Goal: Information Seeking & Learning: Check status

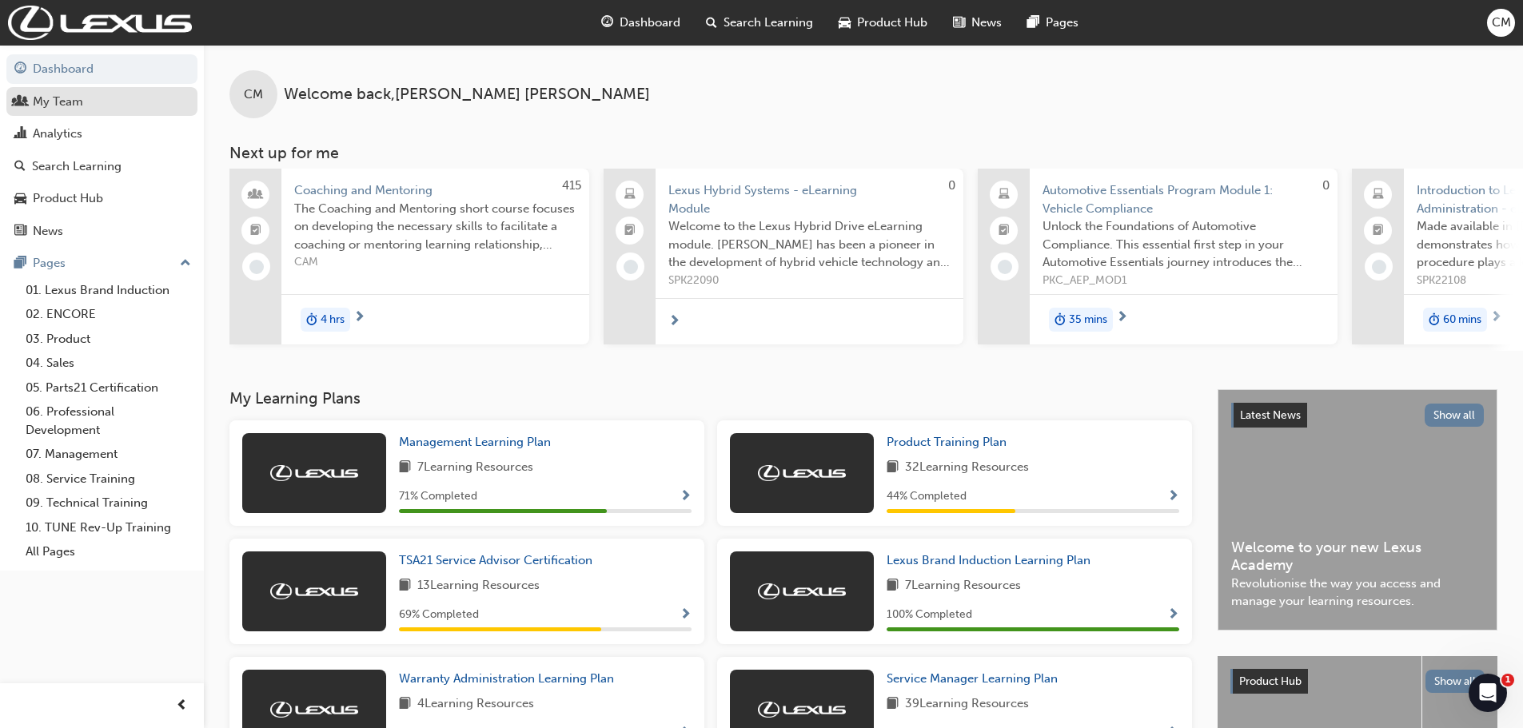
click at [117, 108] on div "My Team" at bounding box center [101, 102] width 175 height 20
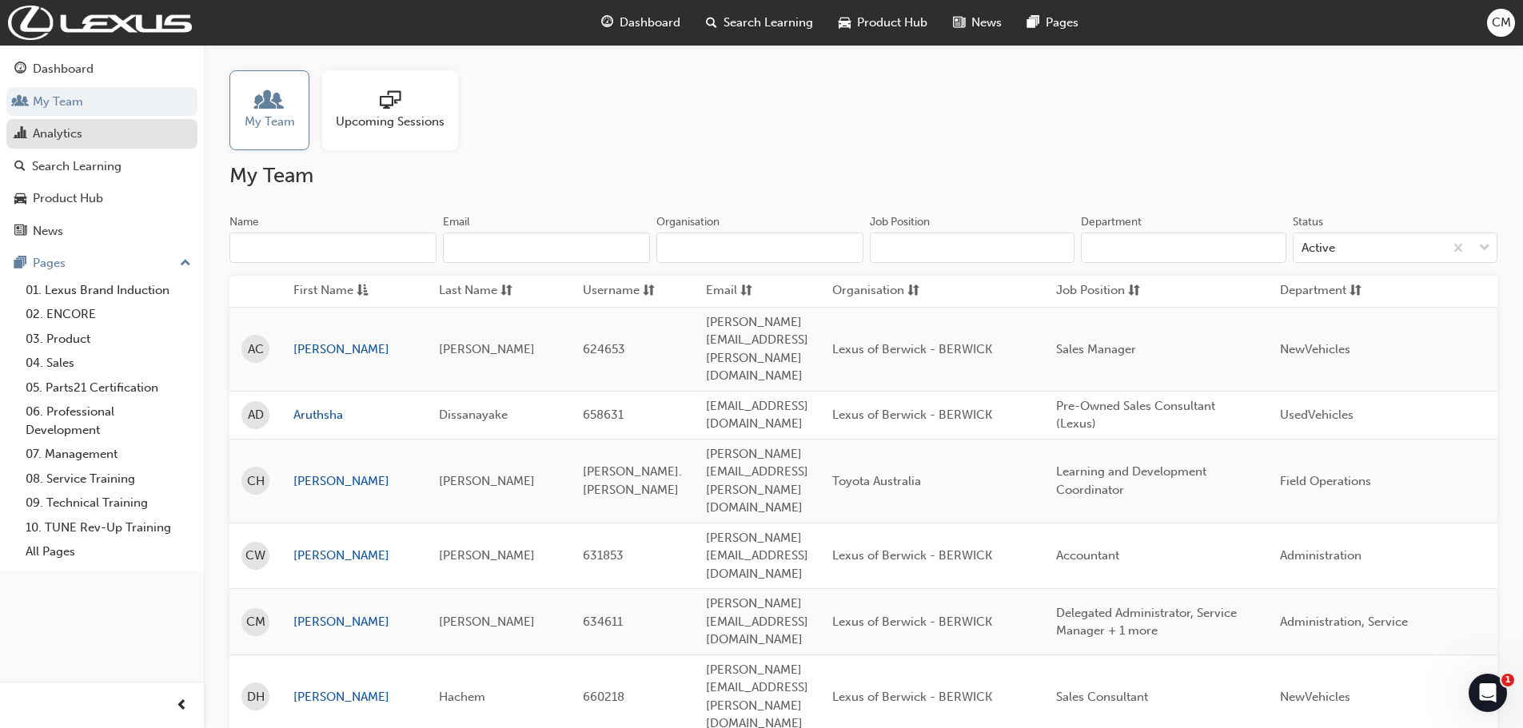
click at [114, 142] on div "Analytics" at bounding box center [101, 134] width 175 height 20
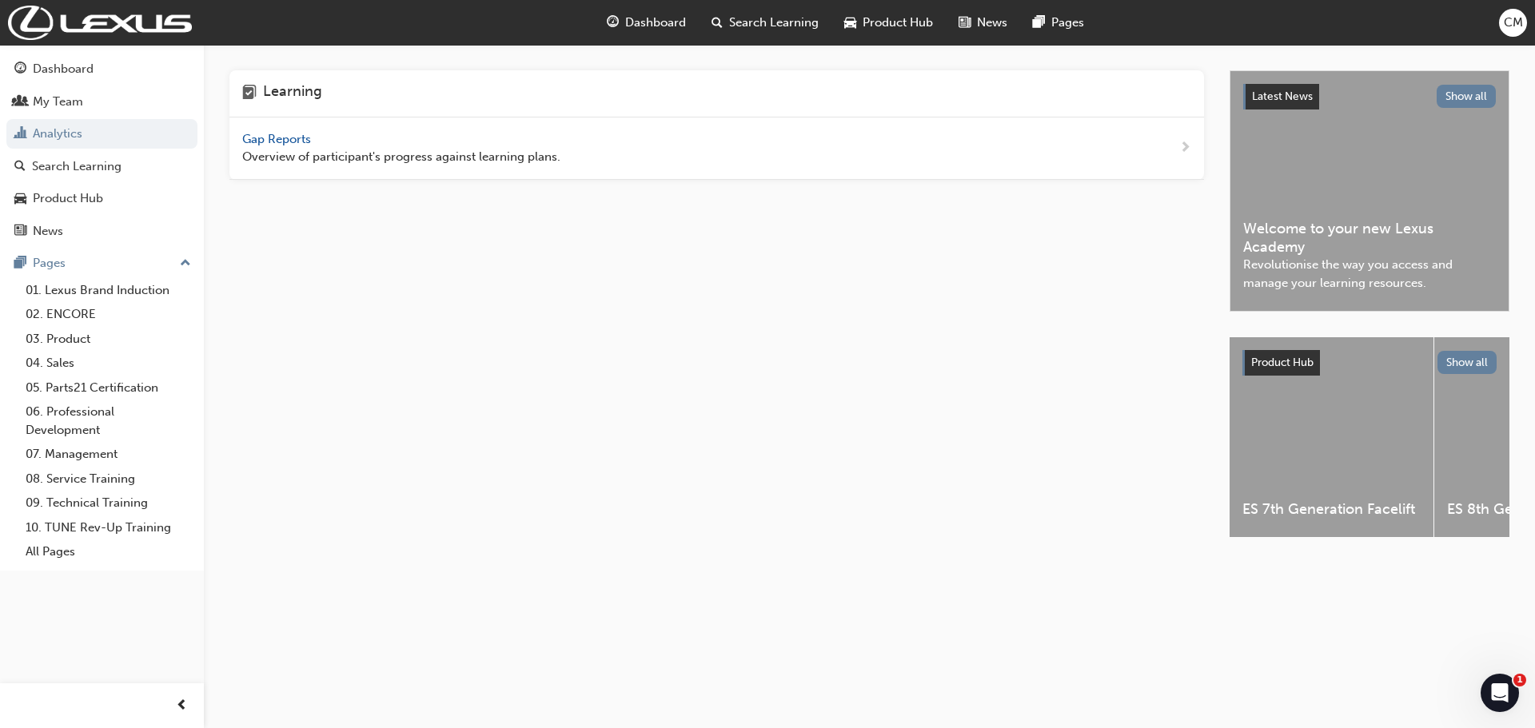
click at [305, 139] on span "Gap Reports" at bounding box center [278, 139] width 72 height 14
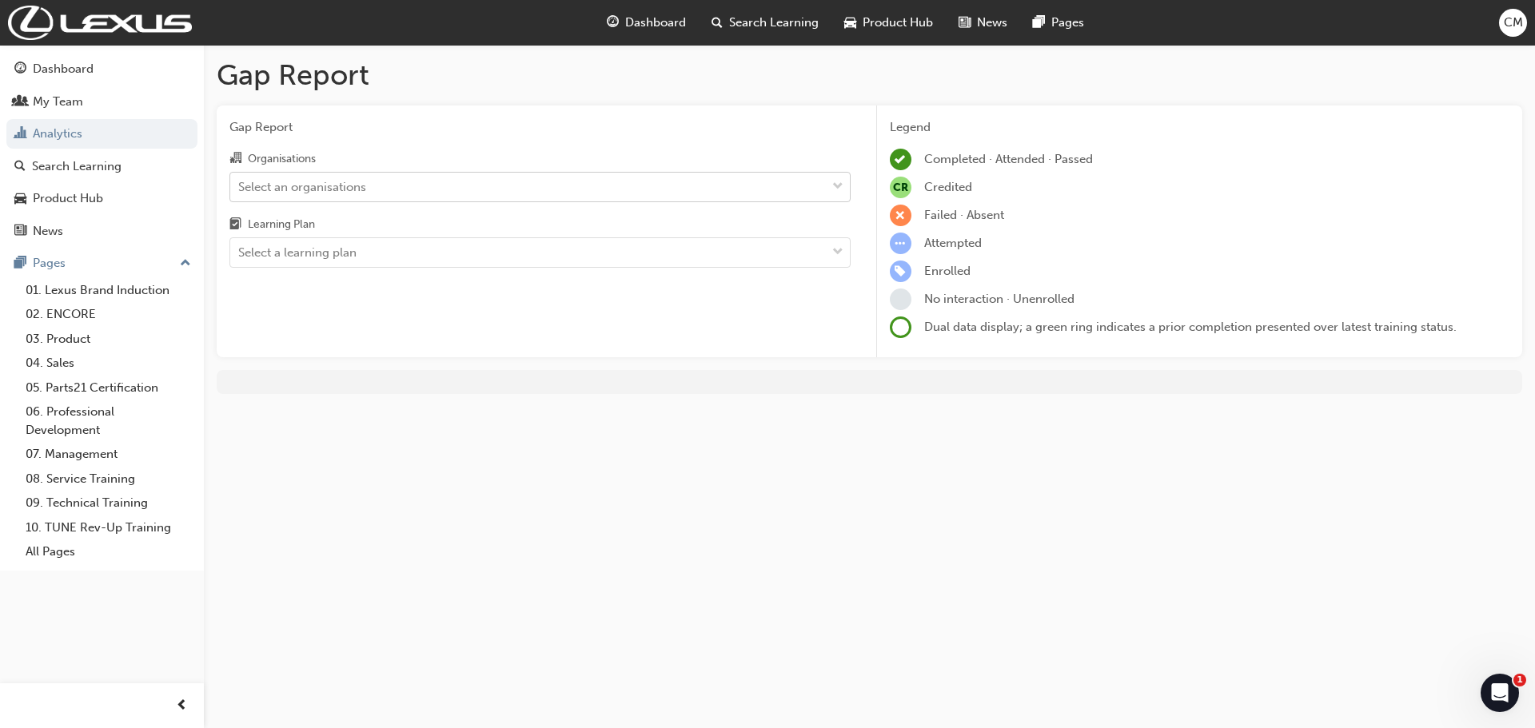
click at [441, 189] on div "Select an organisations" at bounding box center [528, 187] width 596 height 28
click at [240, 189] on input "Organisations Select an organisations" at bounding box center [239, 186] width 2 height 14
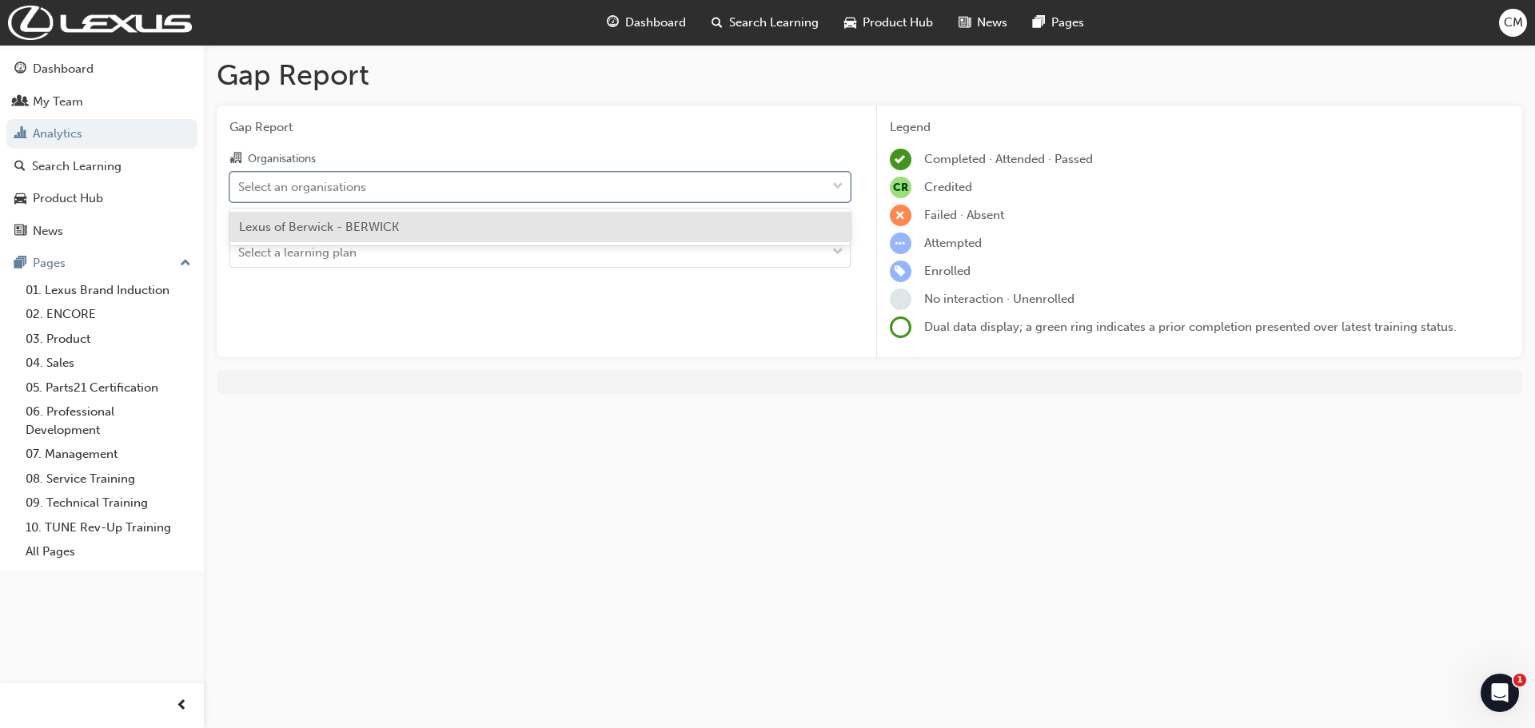
click at [441, 189] on div "Select an organisations" at bounding box center [528, 187] width 596 height 28
click at [240, 189] on input "Organisations option Lexus of Berwick - BERWICK focused, 1 of 1. 1 result avail…" at bounding box center [239, 186] width 2 height 14
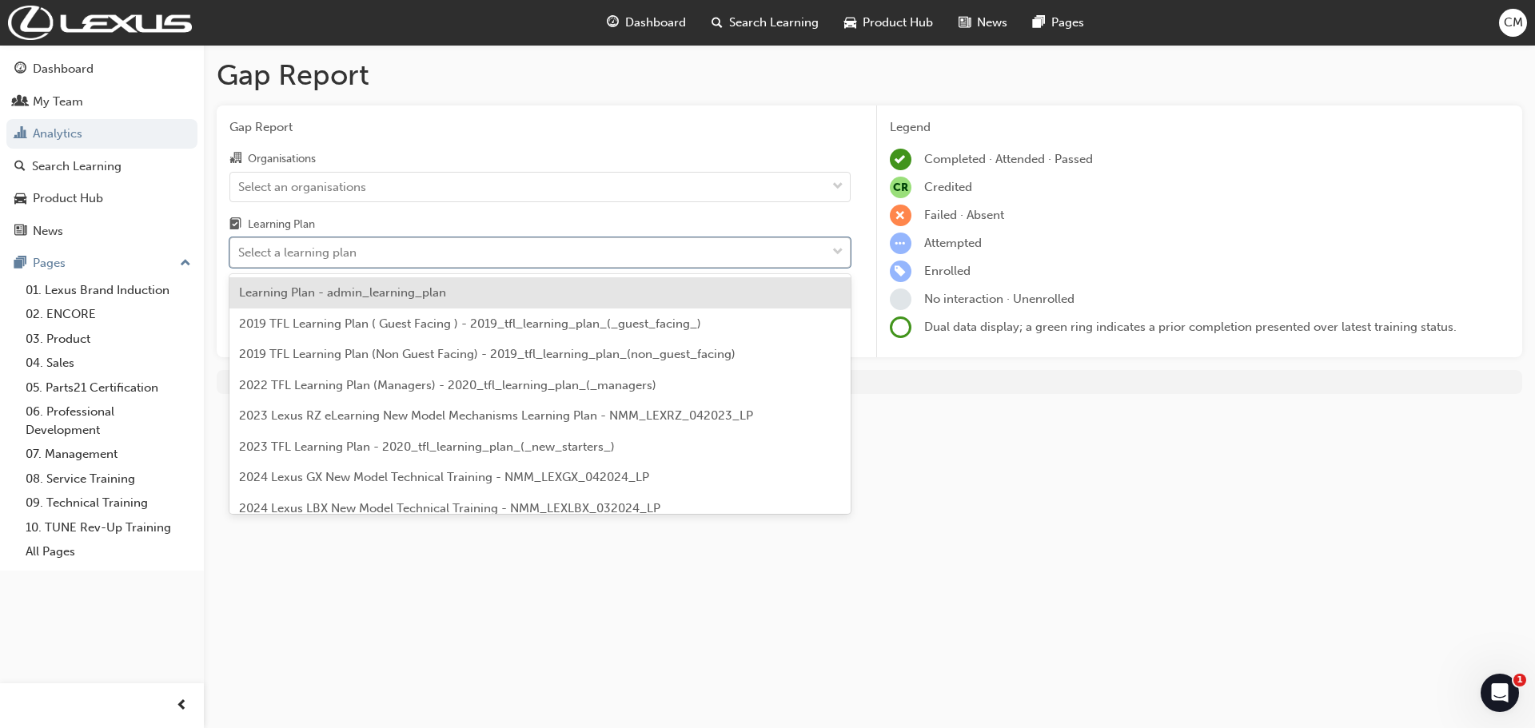
click at [414, 241] on div "Select a learning plan" at bounding box center [528, 253] width 596 height 28
click at [240, 245] on input "Learning Plan option Learning Plan - admin_learning_plan focused, 1 of 152. 152…" at bounding box center [239, 252] width 2 height 14
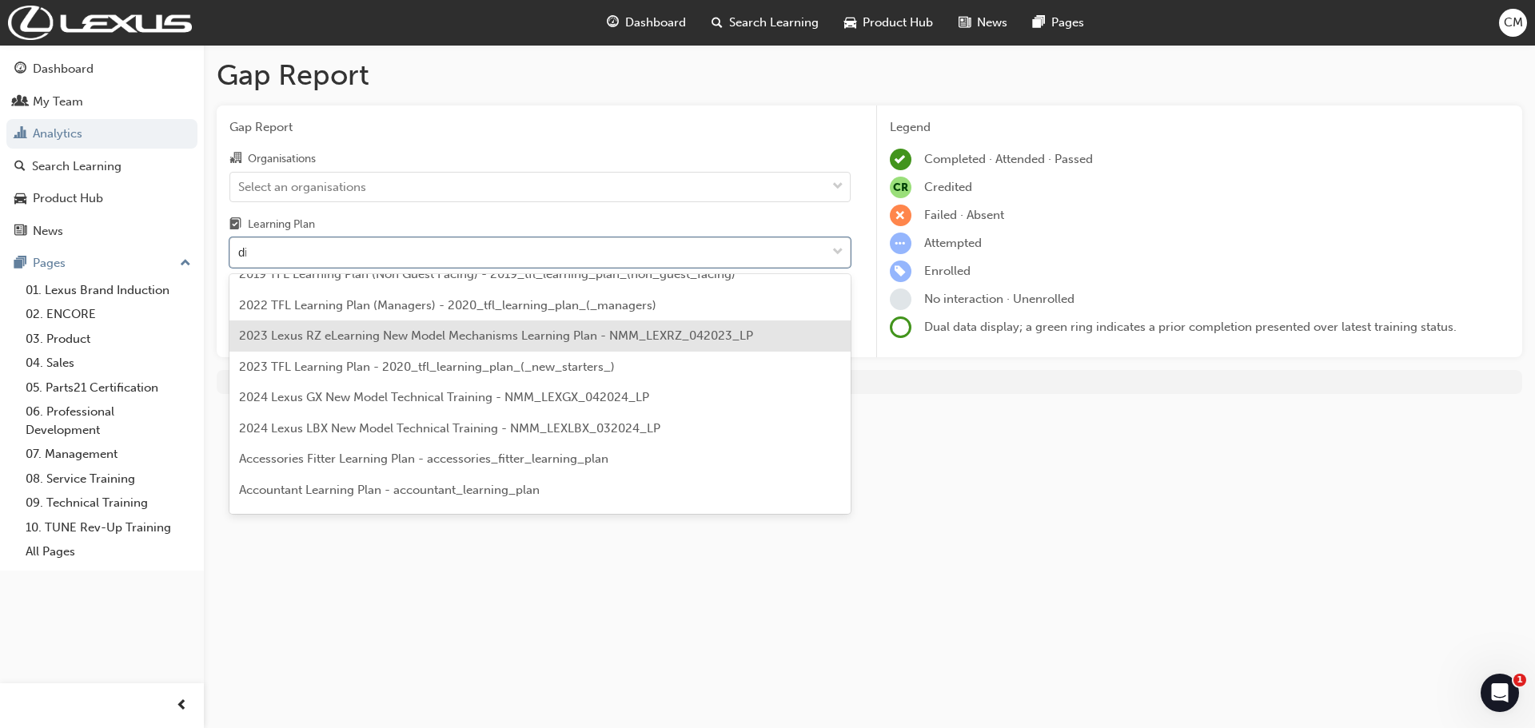
scroll to position [74, 0]
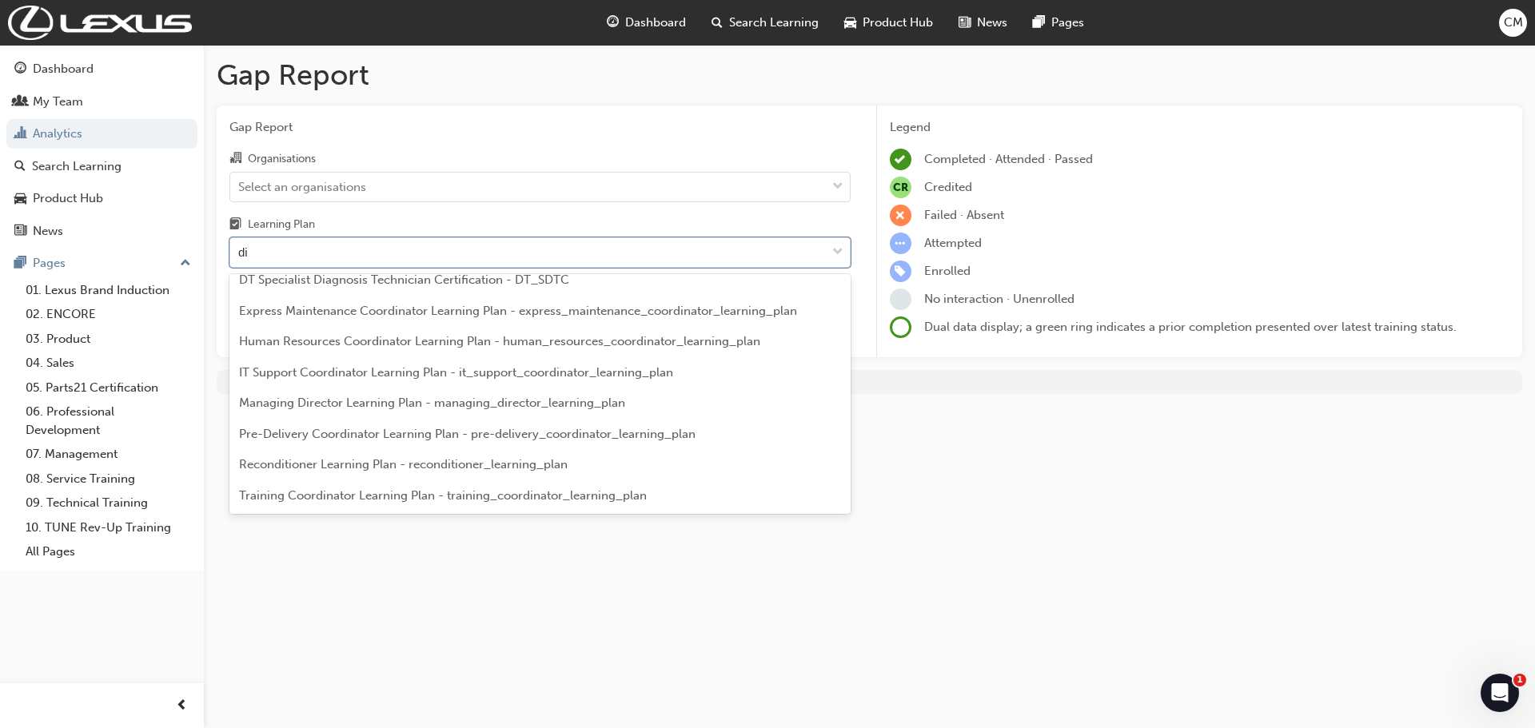
type input "dia"
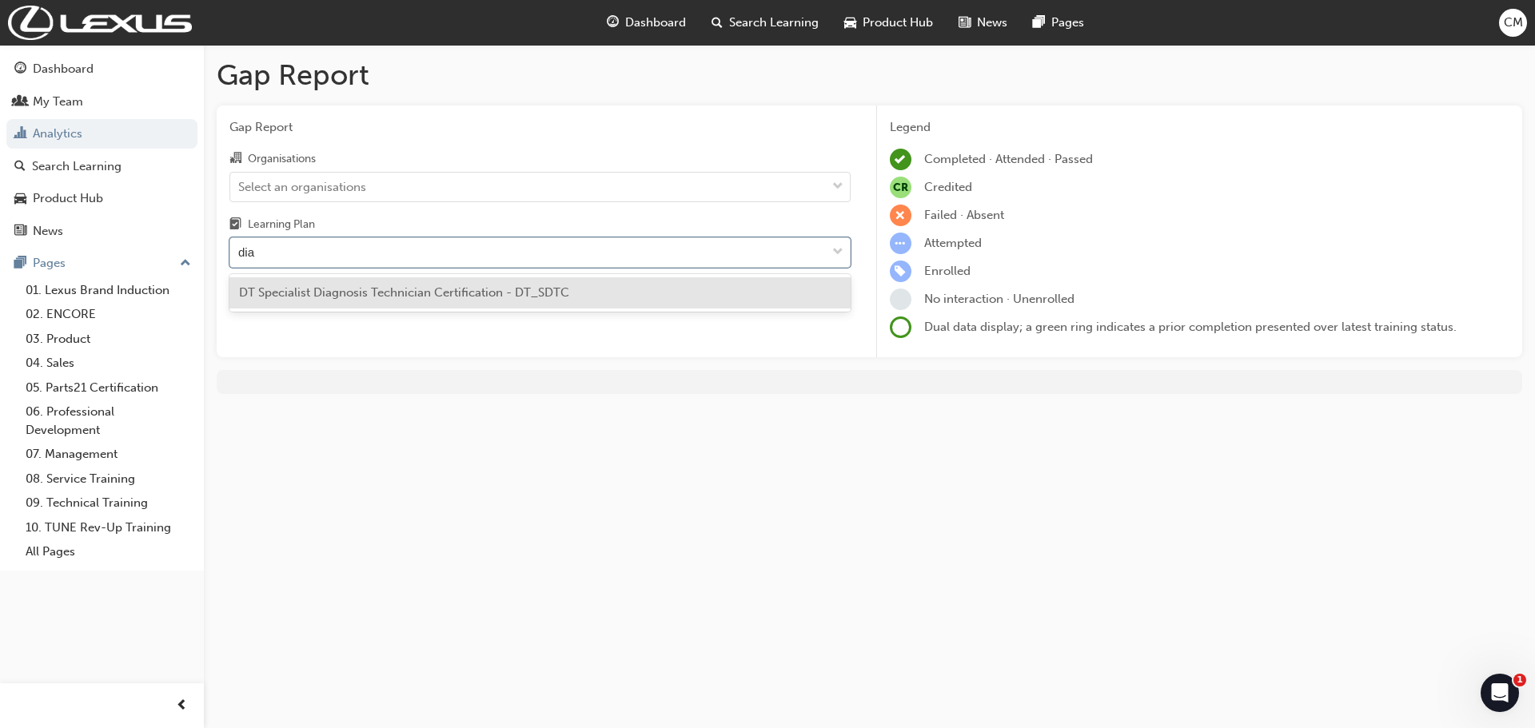
click at [474, 296] on span "DT Specialist Diagnosis Technician Certification - DT_SDTC" at bounding box center [404, 292] width 330 height 14
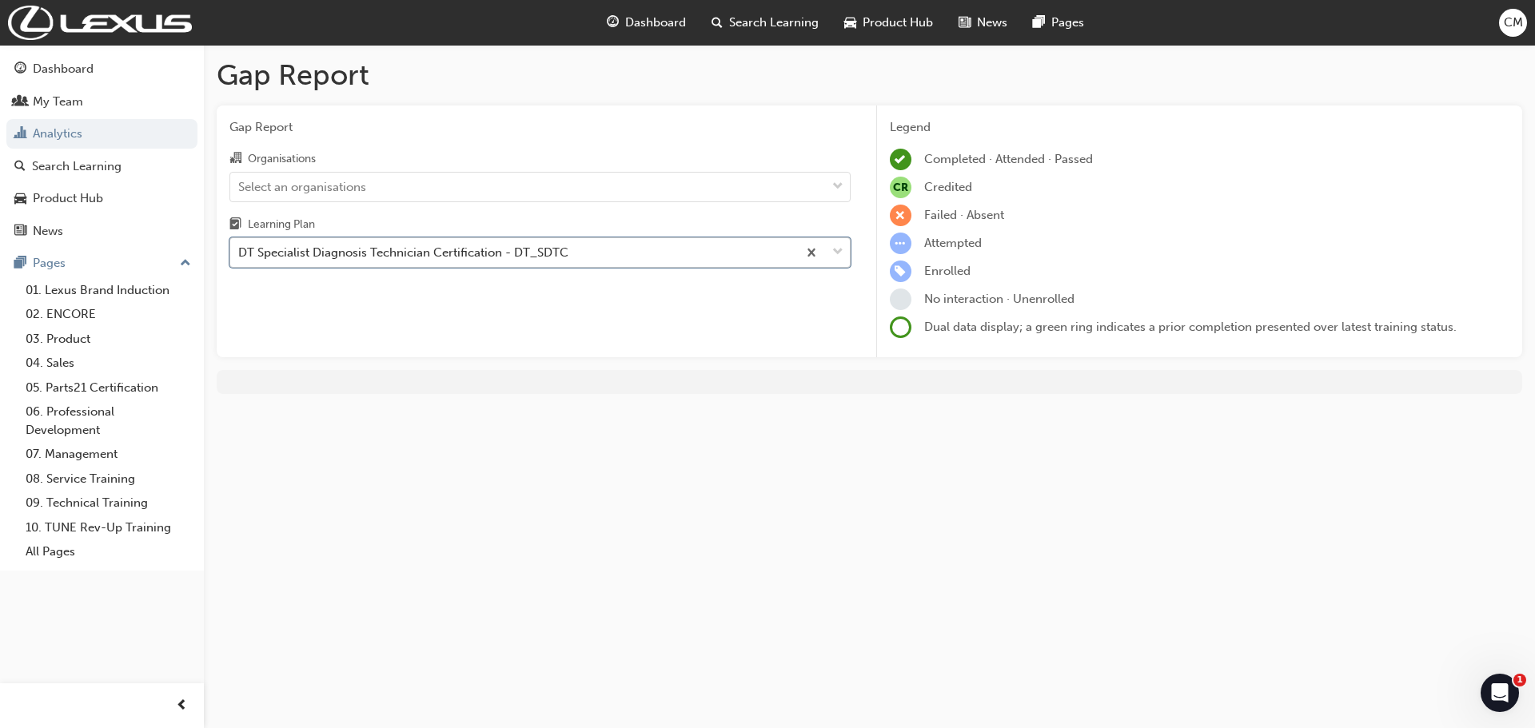
click at [584, 248] on div "DT Specialist Diagnosis Technician Certification - DT_SDTC" at bounding box center [513, 253] width 567 height 28
click at [240, 248] on input "Learning Plan option DT Specialist Diagnosis Technician Certification - DT_SDTC…" at bounding box center [239, 252] width 2 height 14
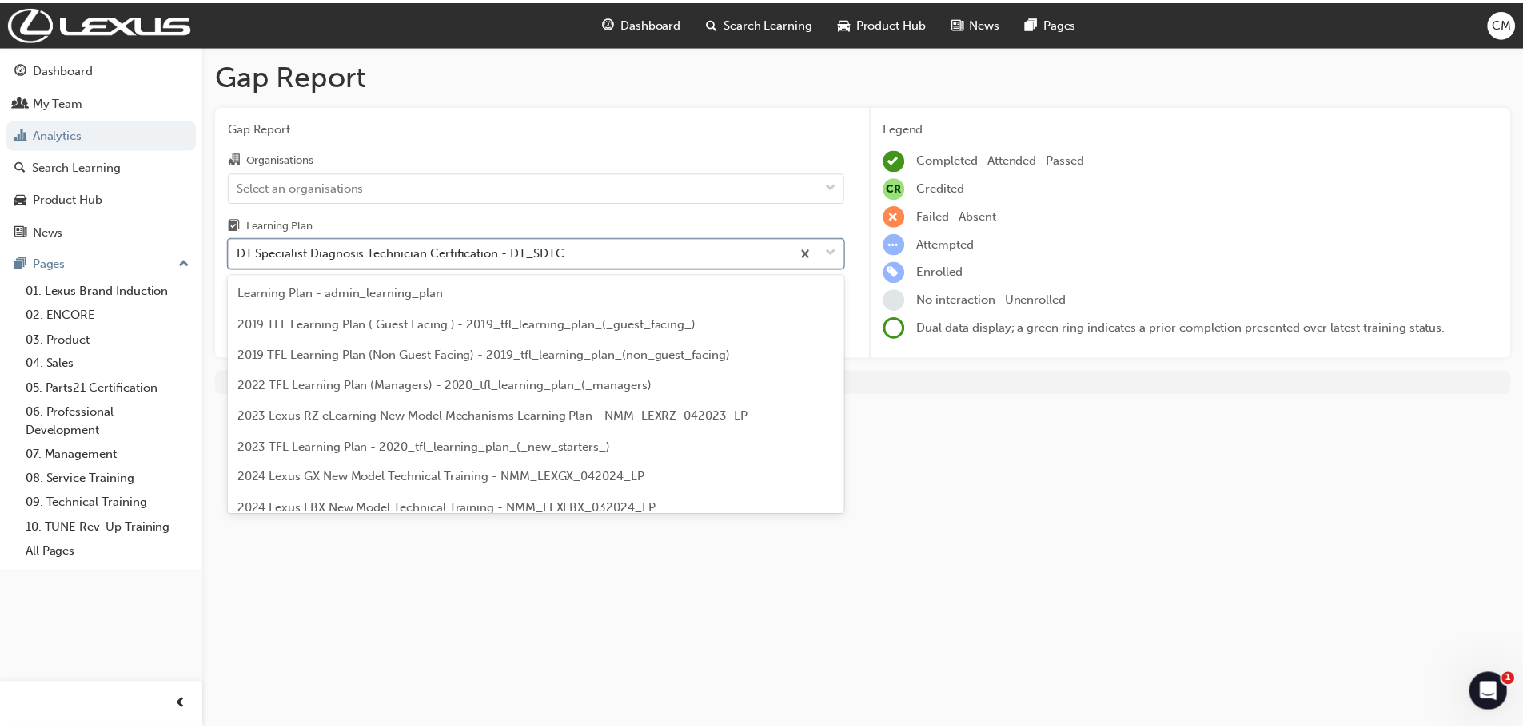
scroll to position [1257, 0]
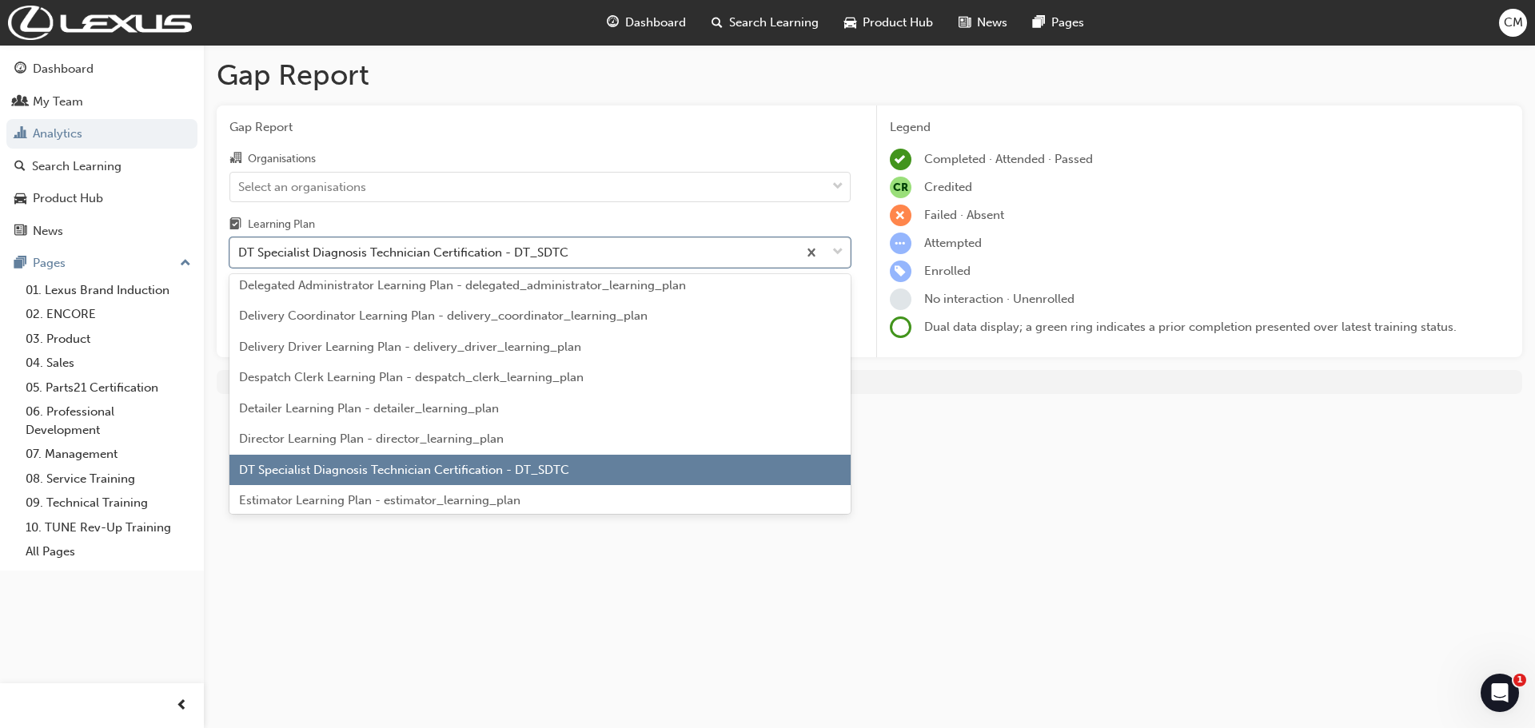
click at [445, 477] on span "DT Specialist Diagnosis Technician Certification - DT_SDTC" at bounding box center [404, 470] width 330 height 14
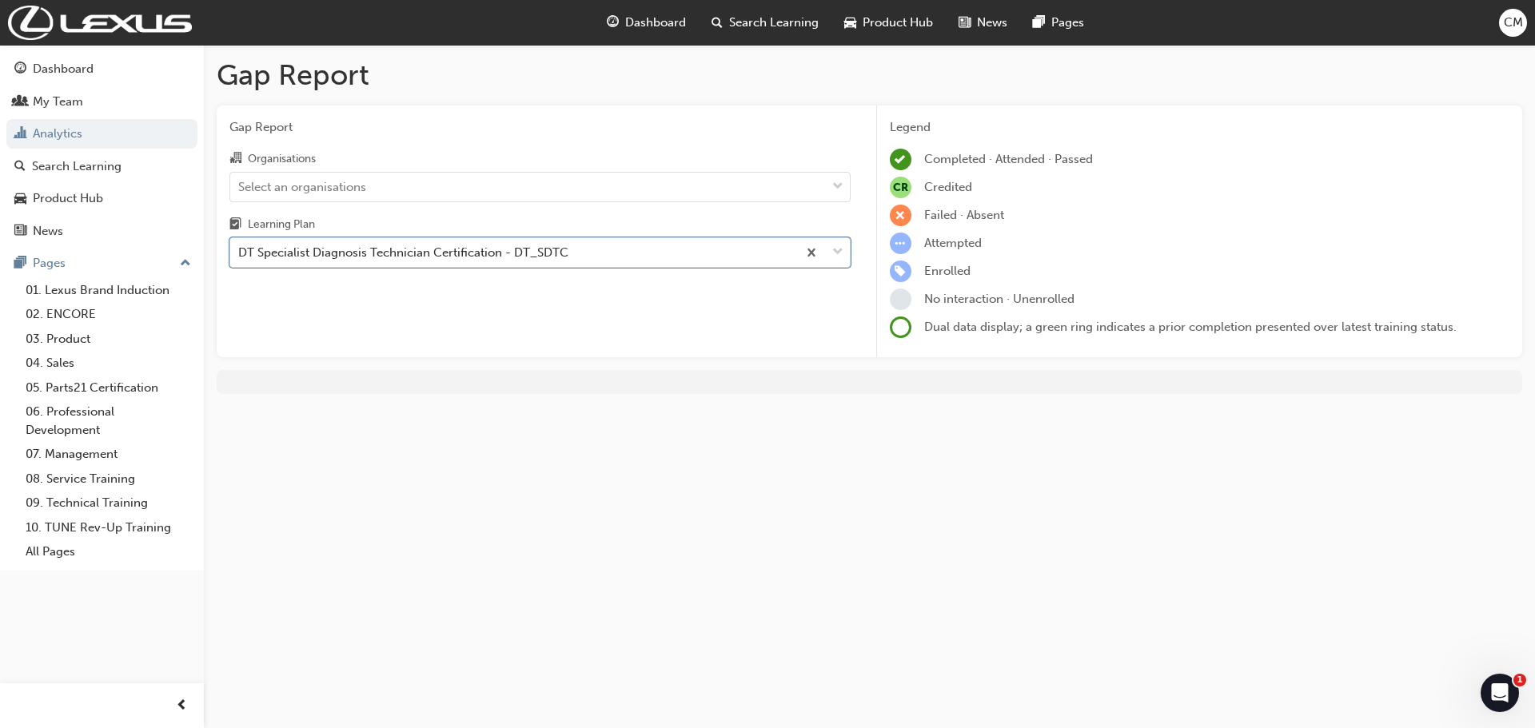
click at [928, 333] on span "Dual data display; a green ring indicates a prior completion presented over lat…" at bounding box center [1190, 327] width 532 height 14
click at [455, 188] on div "Select an organisations" at bounding box center [528, 187] width 596 height 28
click at [240, 188] on input "Organisations Select an organisations" at bounding box center [239, 186] width 2 height 14
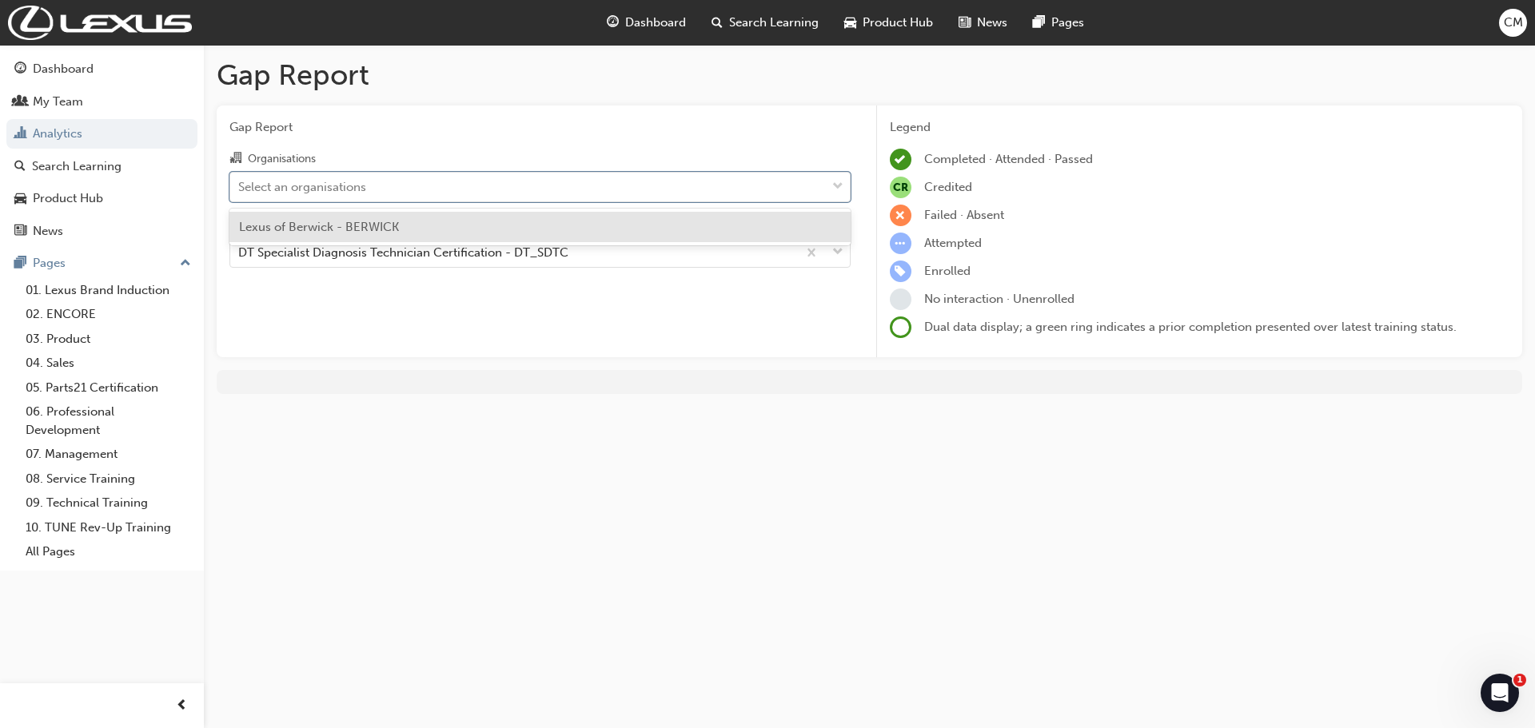
click at [413, 224] on div "Lexus of Berwick - BERWICK" at bounding box center [539, 227] width 621 height 31
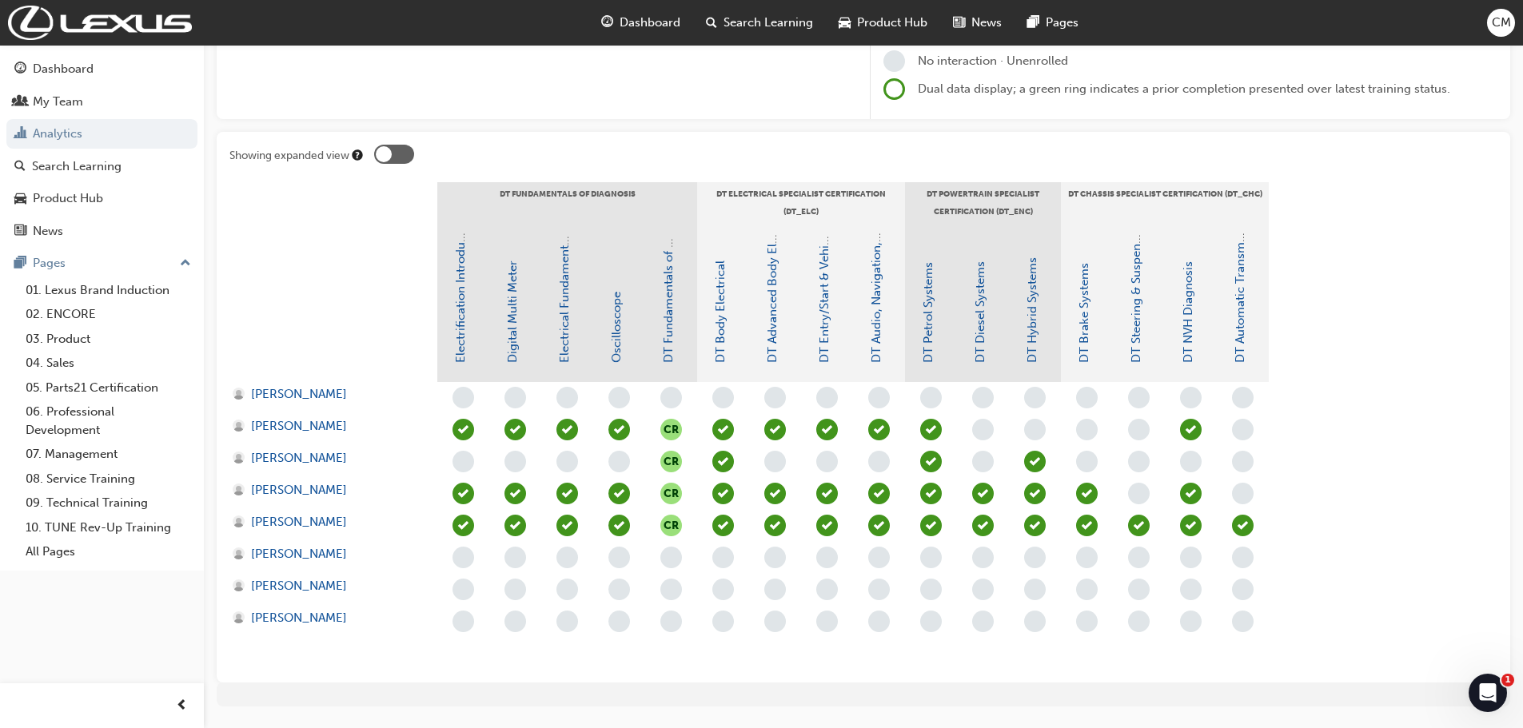
scroll to position [240, 0]
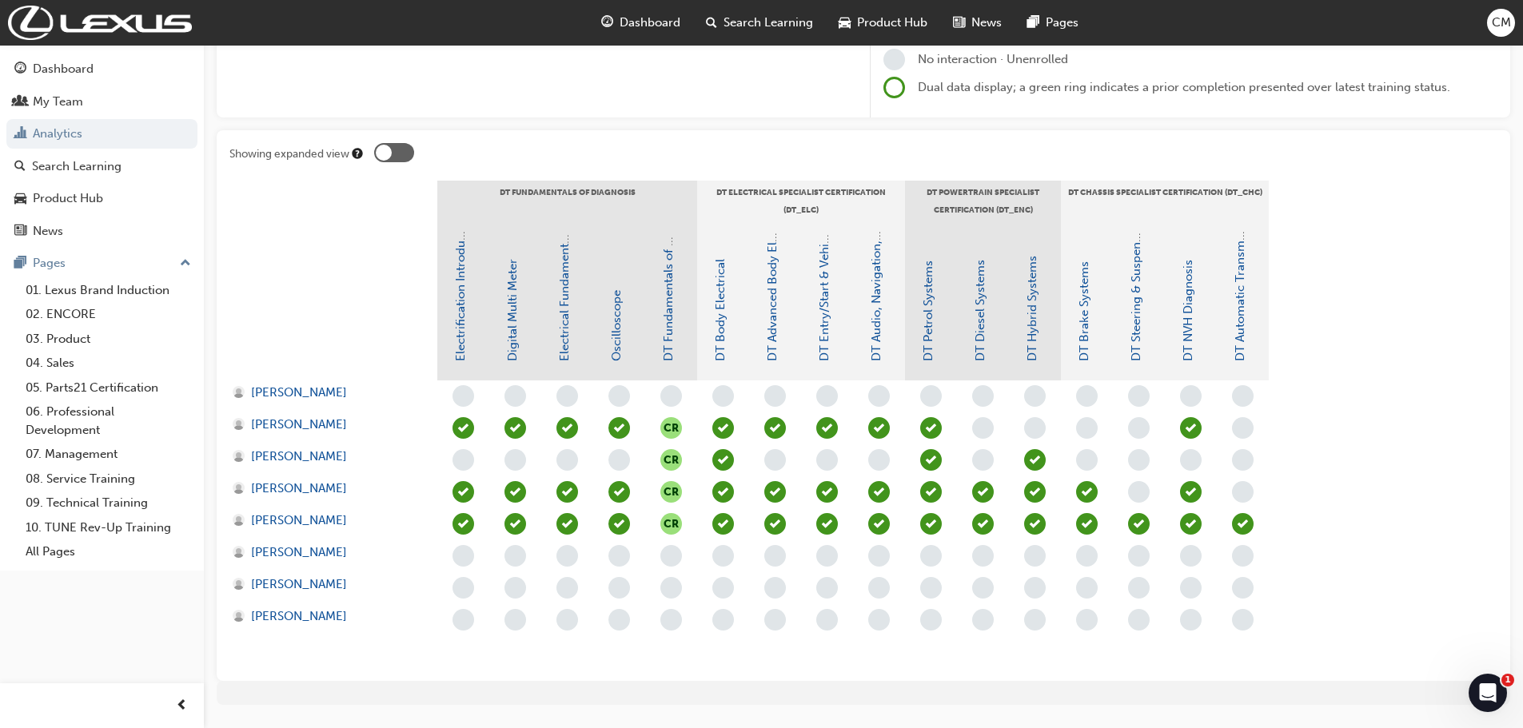
click at [1141, 495] on span "learningRecordVerb_NONE-icon" at bounding box center [1139, 492] width 22 height 22
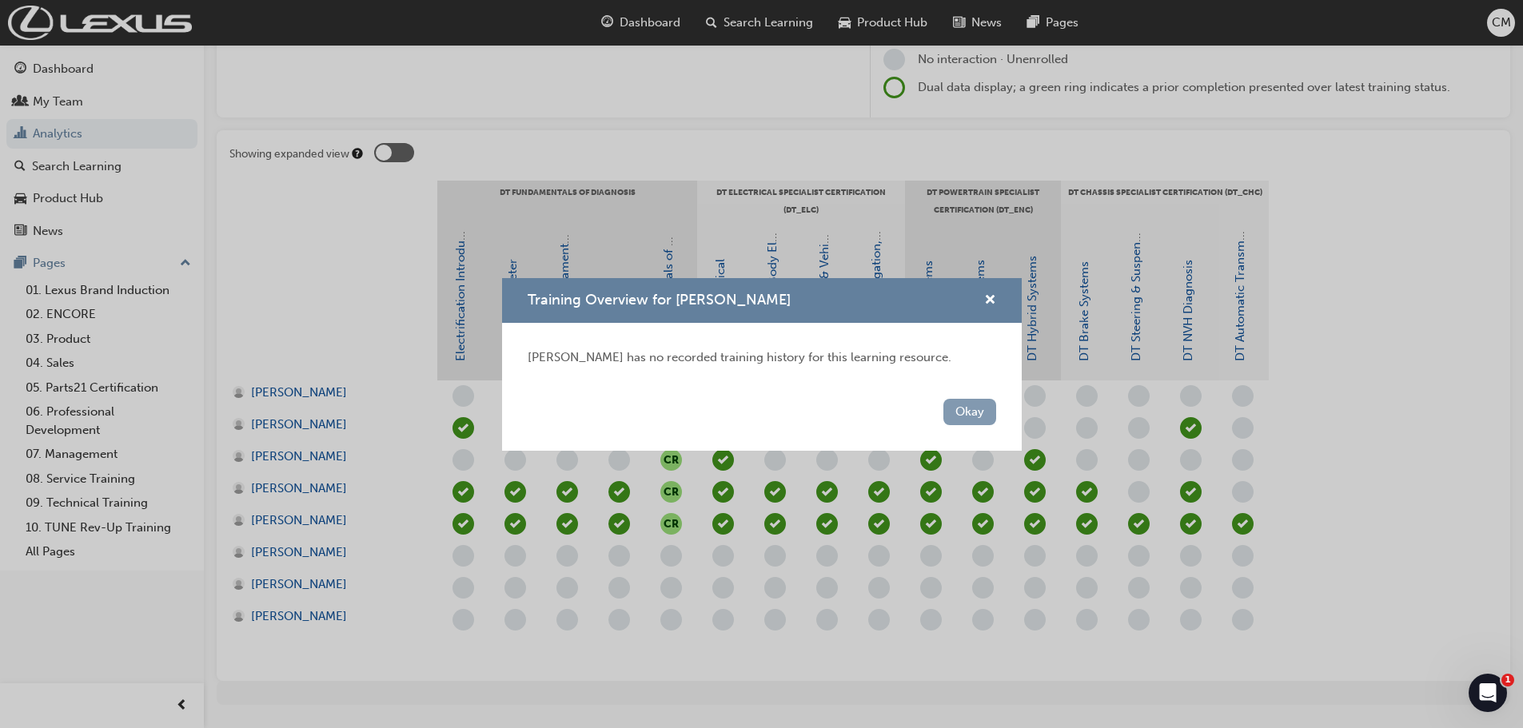
click at [972, 413] on button "Okay" at bounding box center [969, 412] width 53 height 26
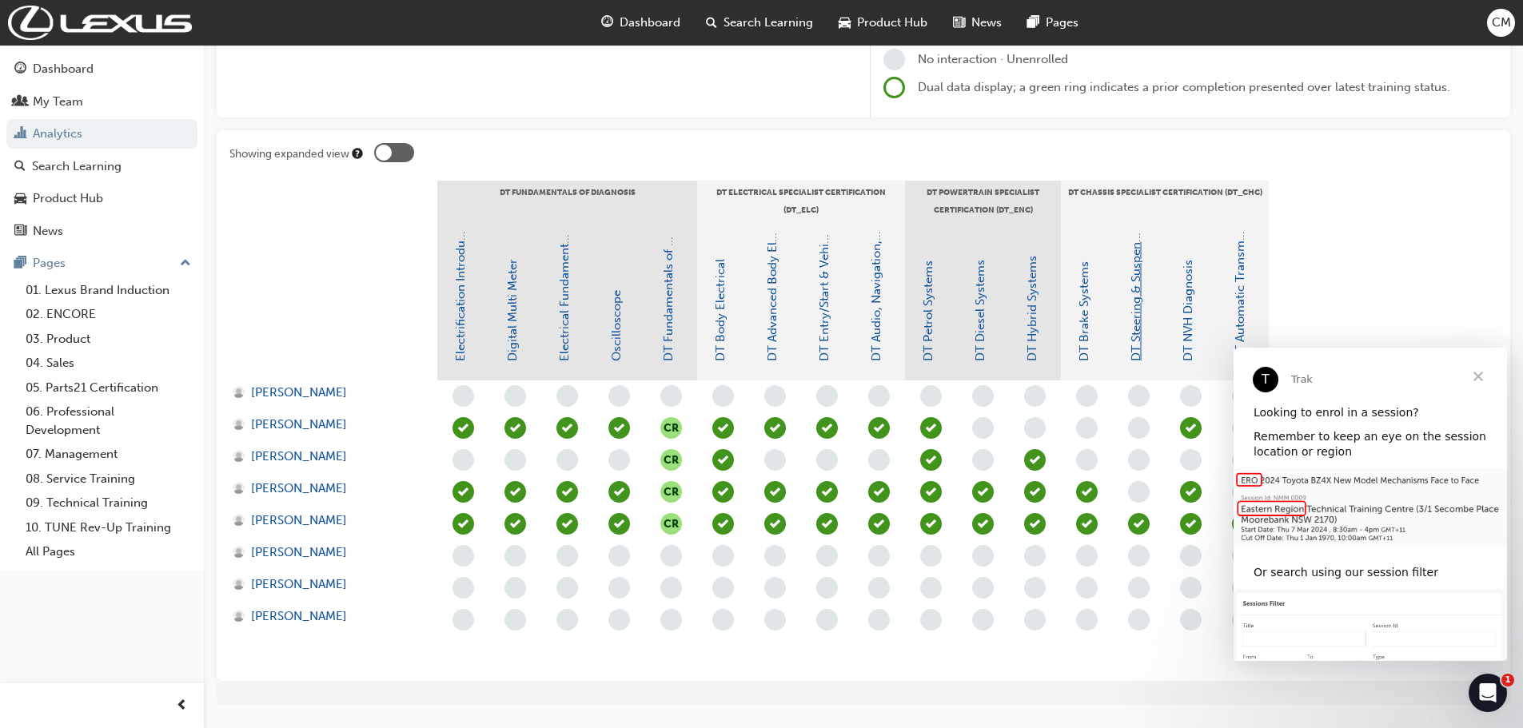
scroll to position [0, 0]
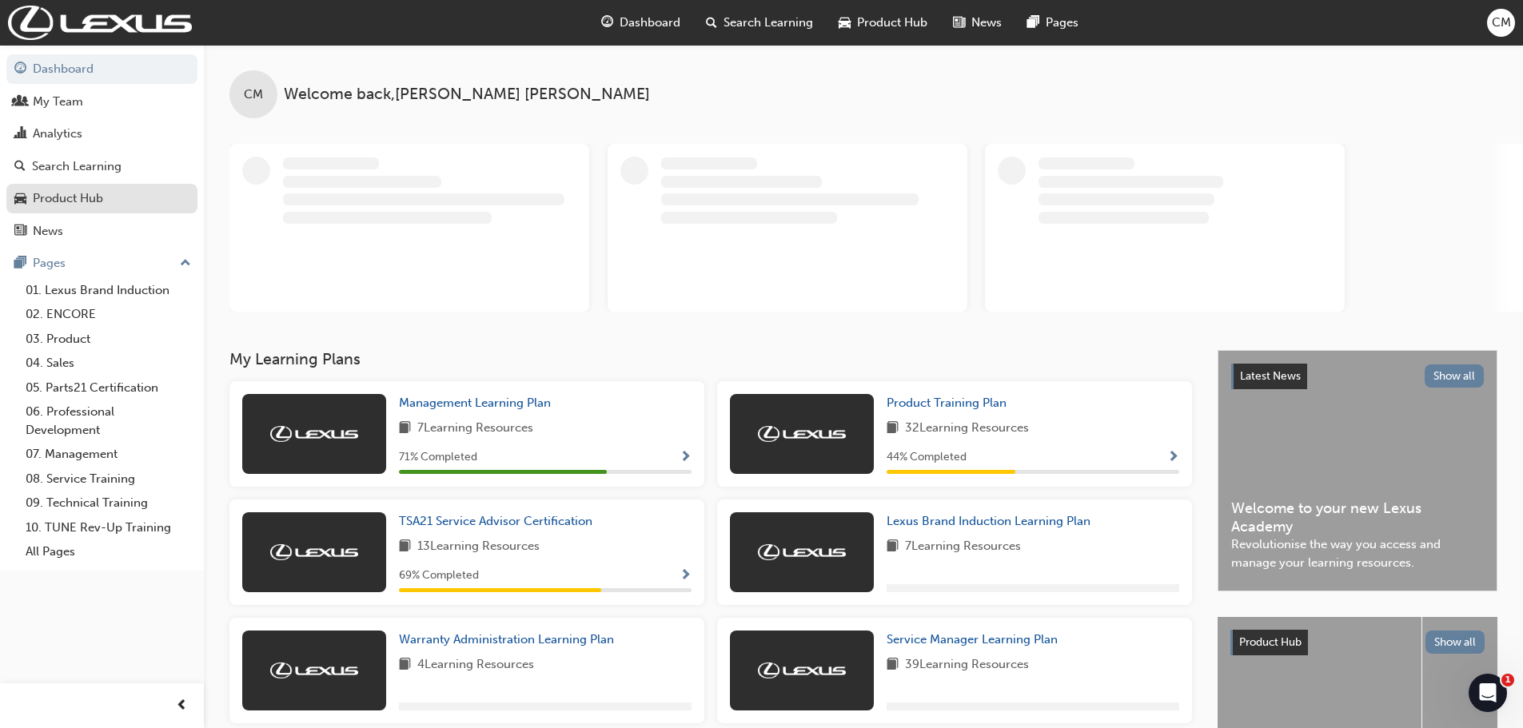
click at [72, 197] on div "Product Hub" at bounding box center [68, 198] width 70 height 18
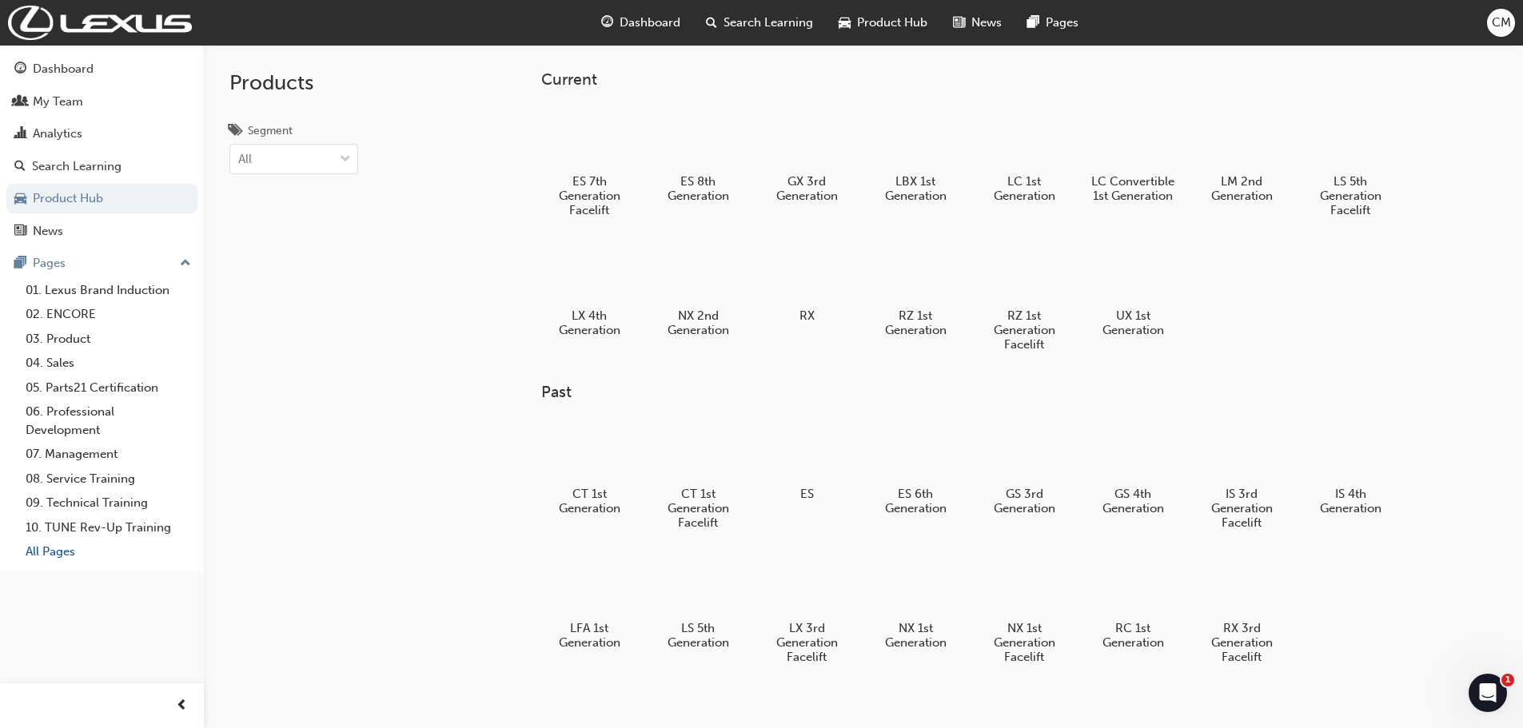
click at [58, 552] on link "All Pages" at bounding box center [108, 552] width 178 height 25
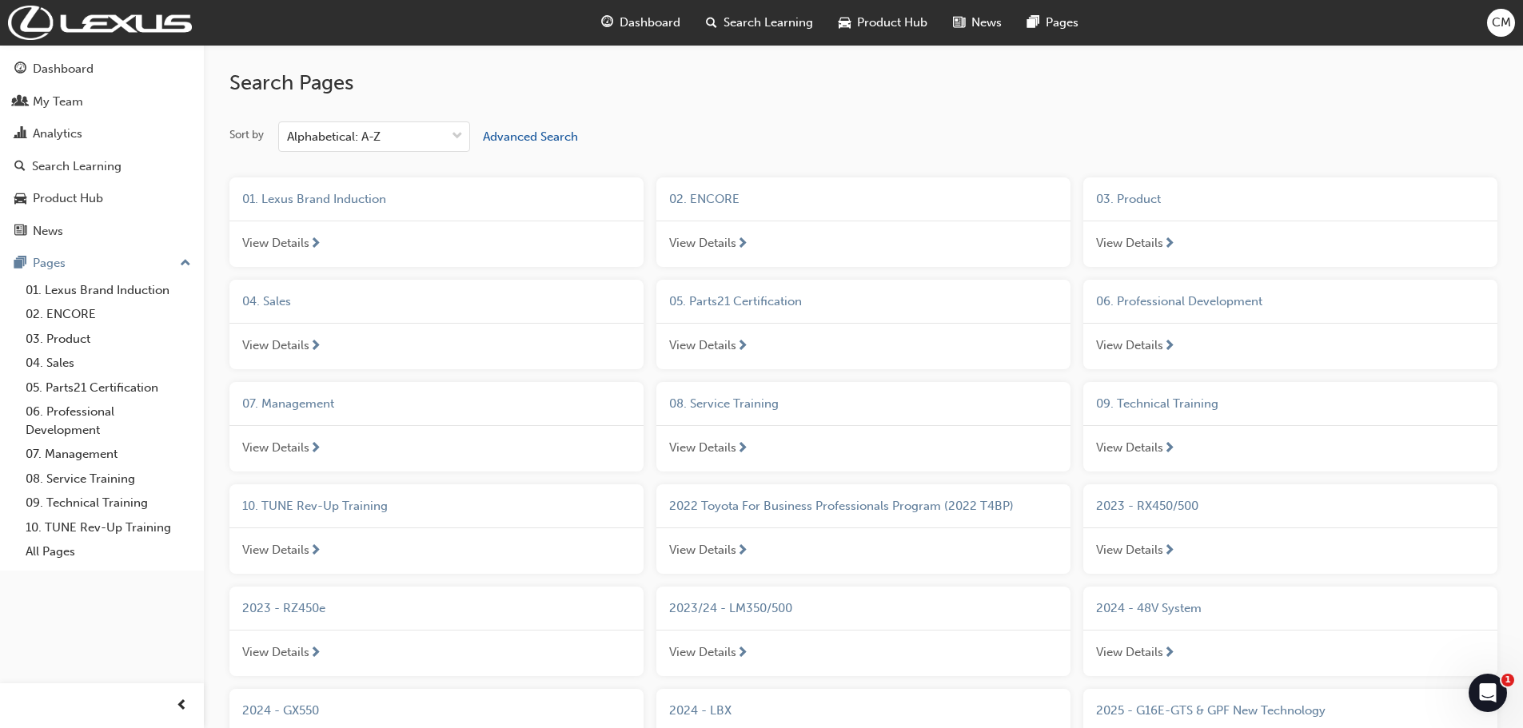
click at [707, 244] on span "View Details" at bounding box center [702, 243] width 67 height 18
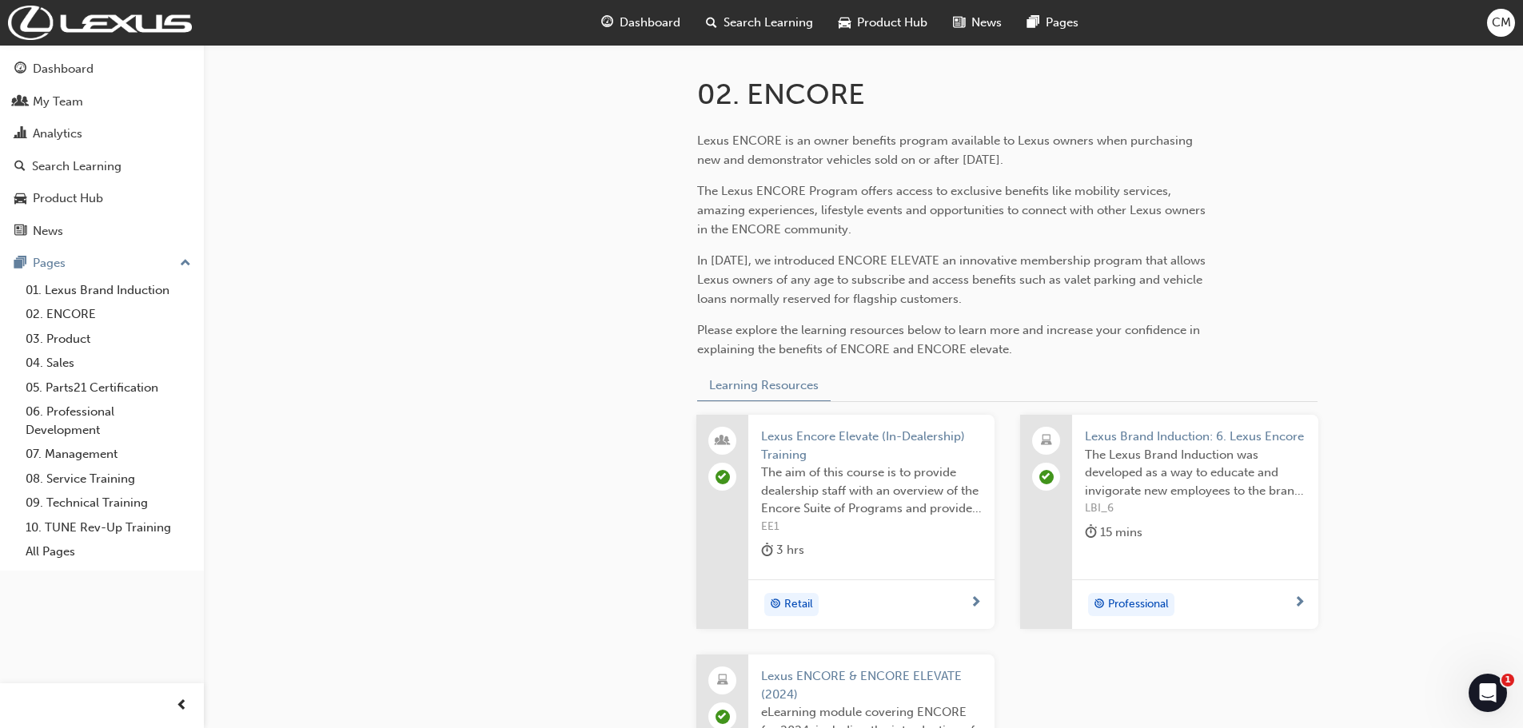
scroll to position [560, 0]
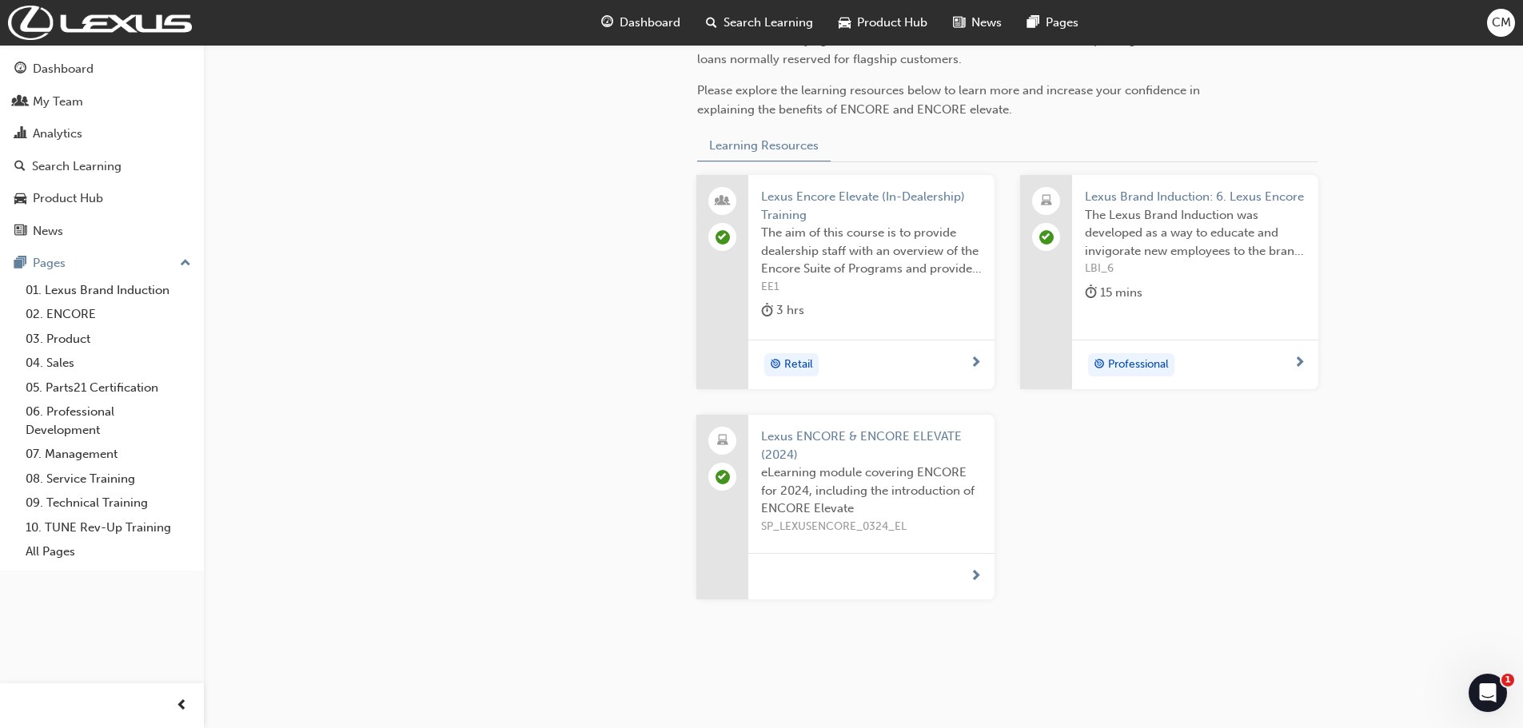
click at [982, 580] on div at bounding box center [871, 576] width 246 height 46
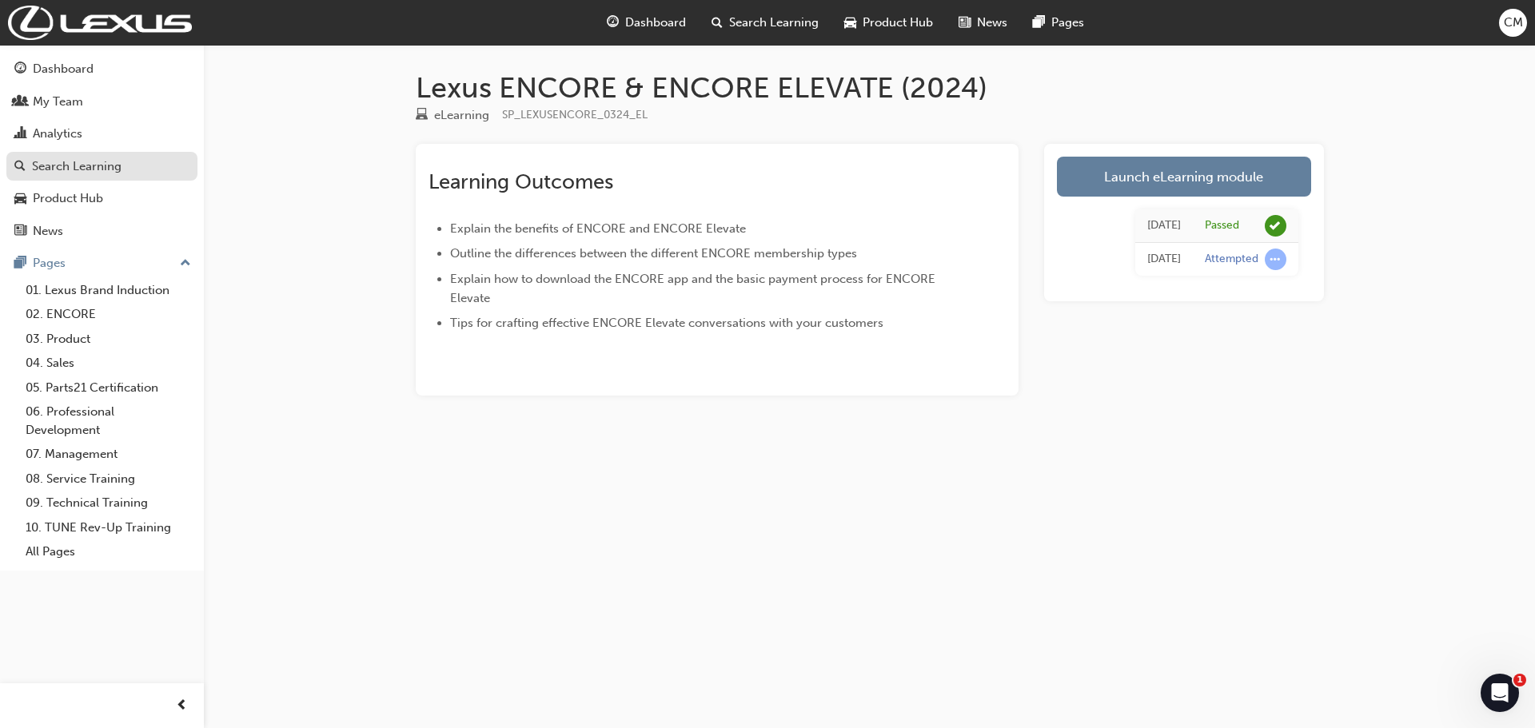
click at [86, 157] on div "Search Learning" at bounding box center [101, 167] width 175 height 20
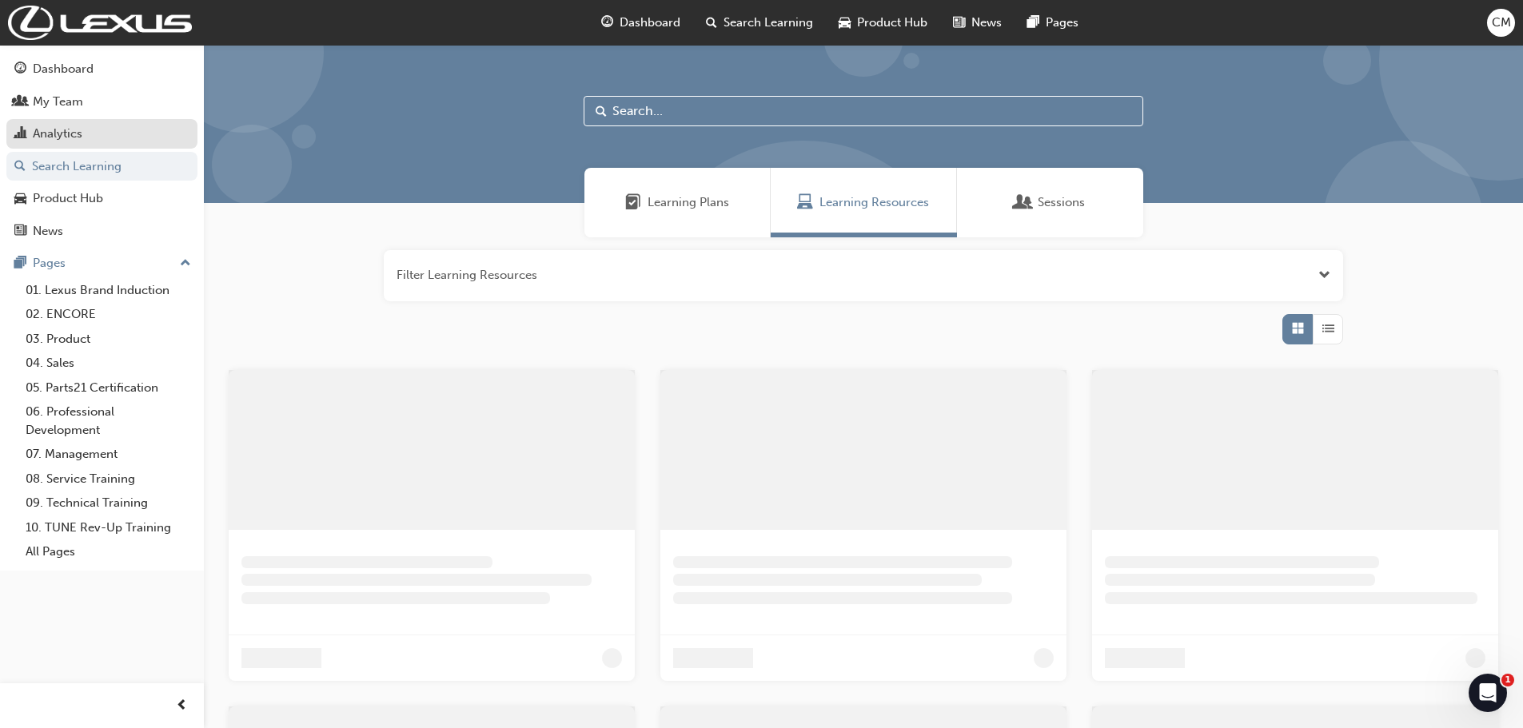
click at [90, 126] on div "Analytics" at bounding box center [101, 134] width 175 height 20
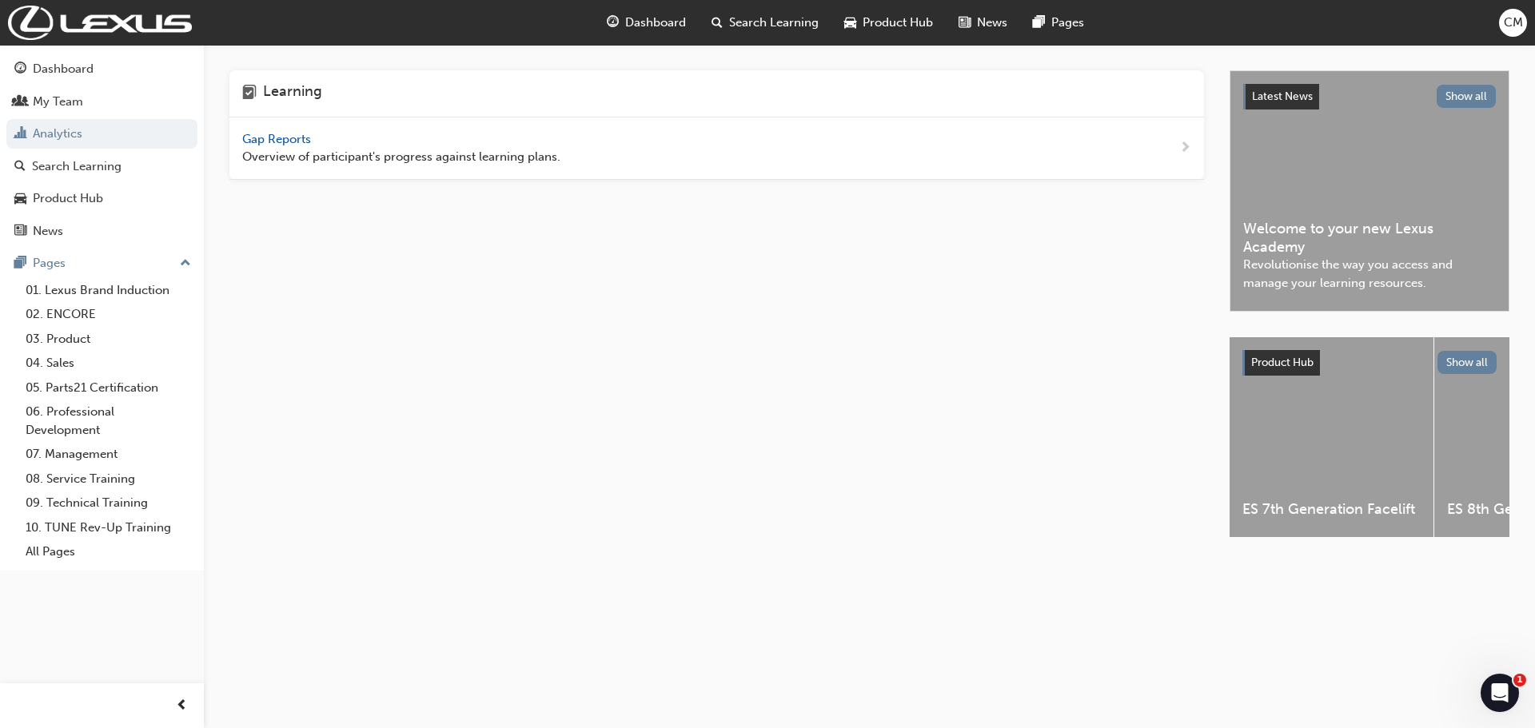
click at [403, 148] on span "Overview of participant's progress against learning plans." at bounding box center [401, 157] width 318 height 18
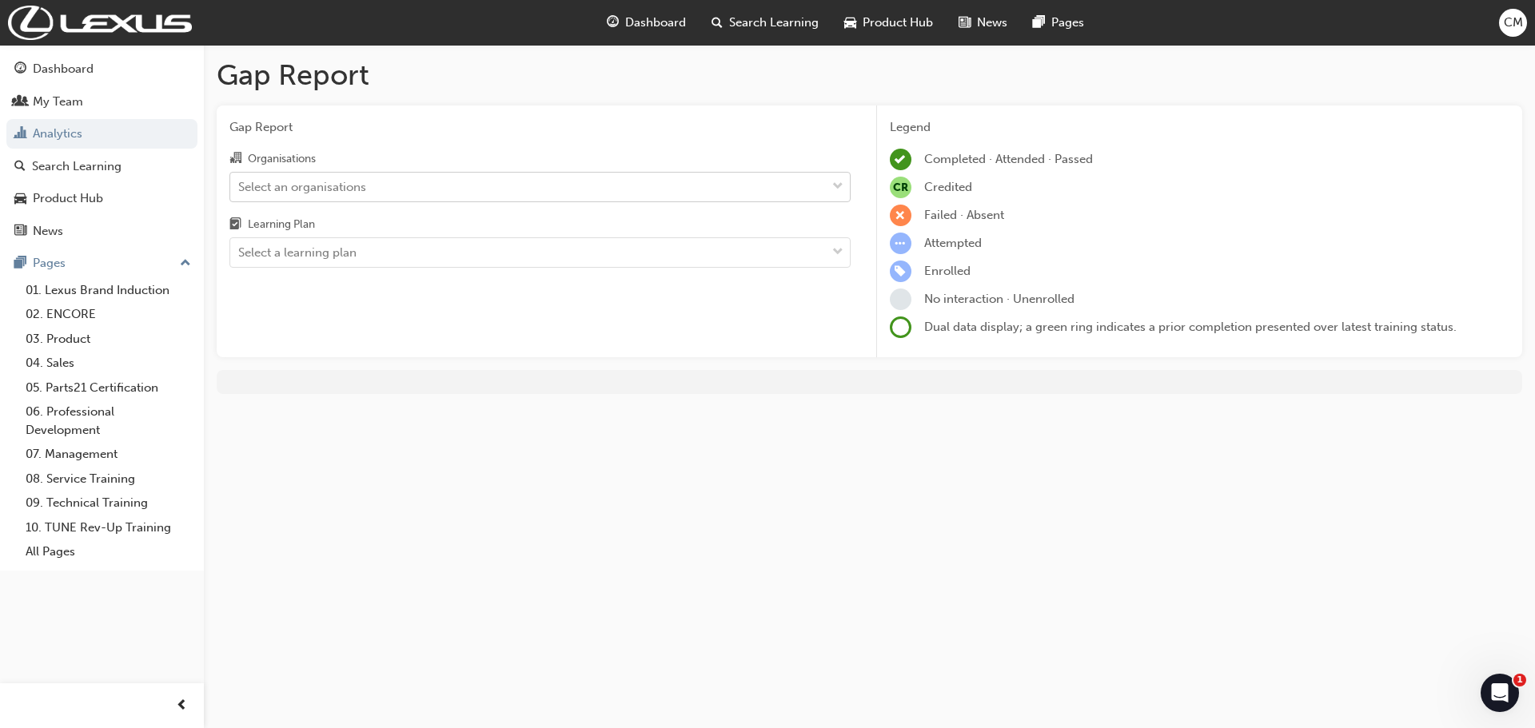
click at [368, 193] on div "Select an organisations" at bounding box center [528, 187] width 596 height 28
click at [240, 193] on input "Organisations Select an organisations" at bounding box center [239, 186] width 2 height 14
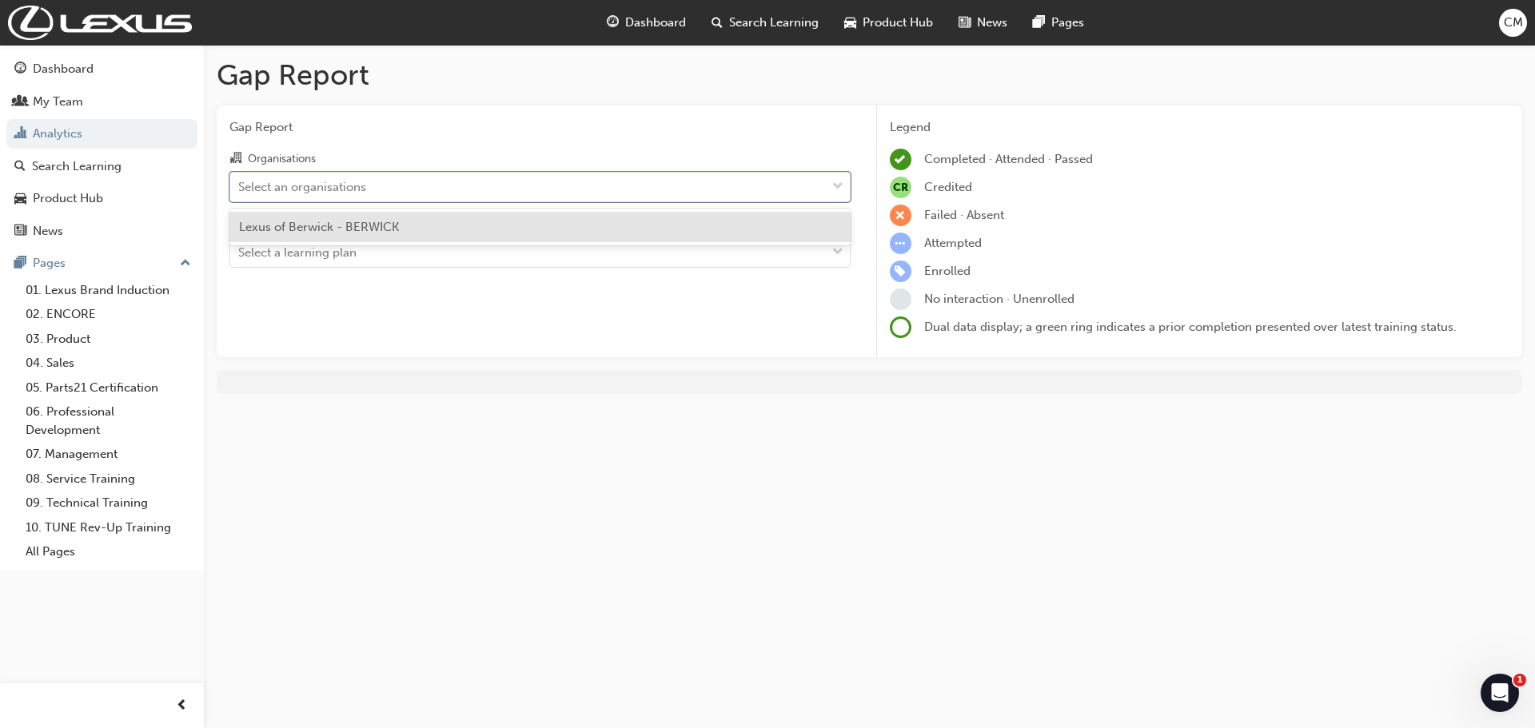
click at [358, 235] on div "Lexus of Berwick - BERWICK" at bounding box center [539, 227] width 621 height 31
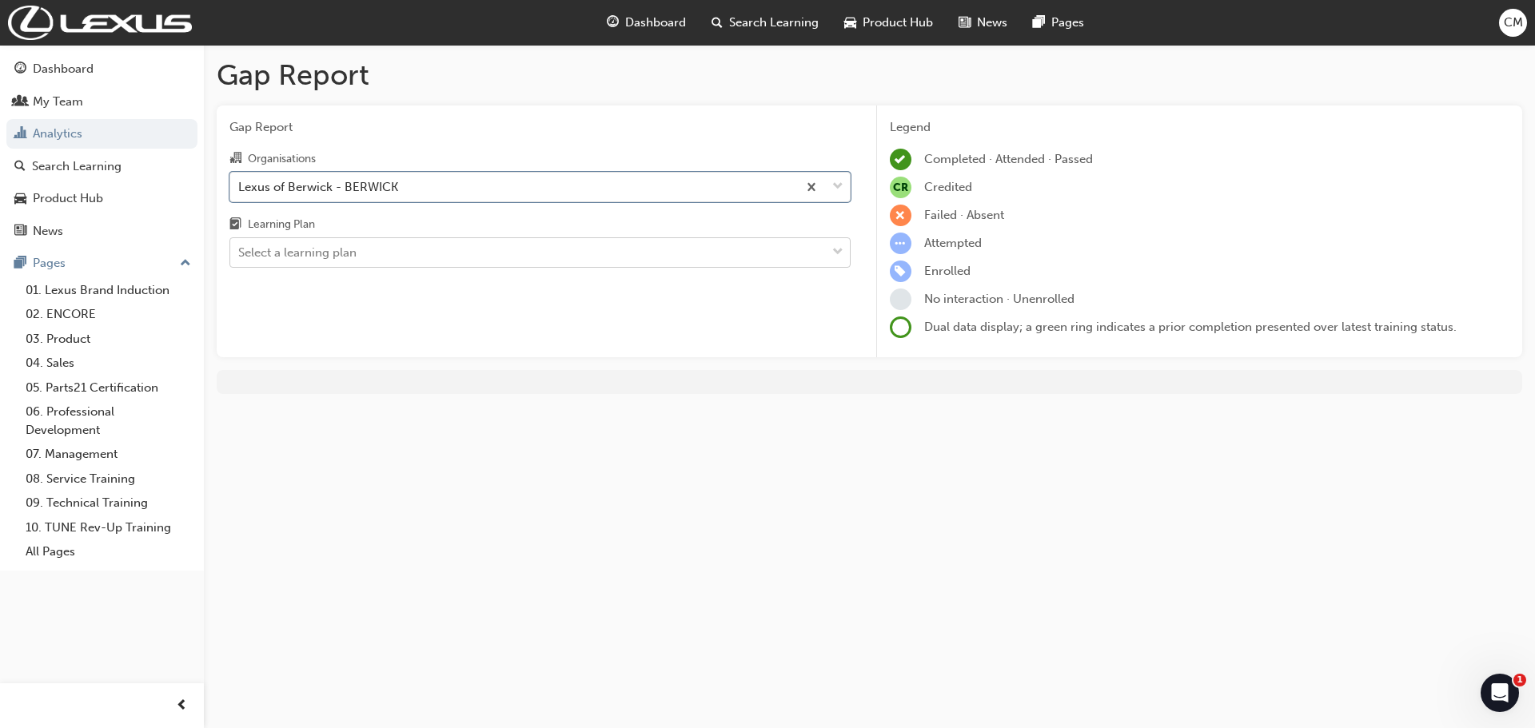
click at [358, 249] on div "Select a learning plan" at bounding box center [528, 253] width 596 height 28
click at [240, 249] on input "Learning Plan Select a learning plan" at bounding box center [239, 252] width 2 height 14
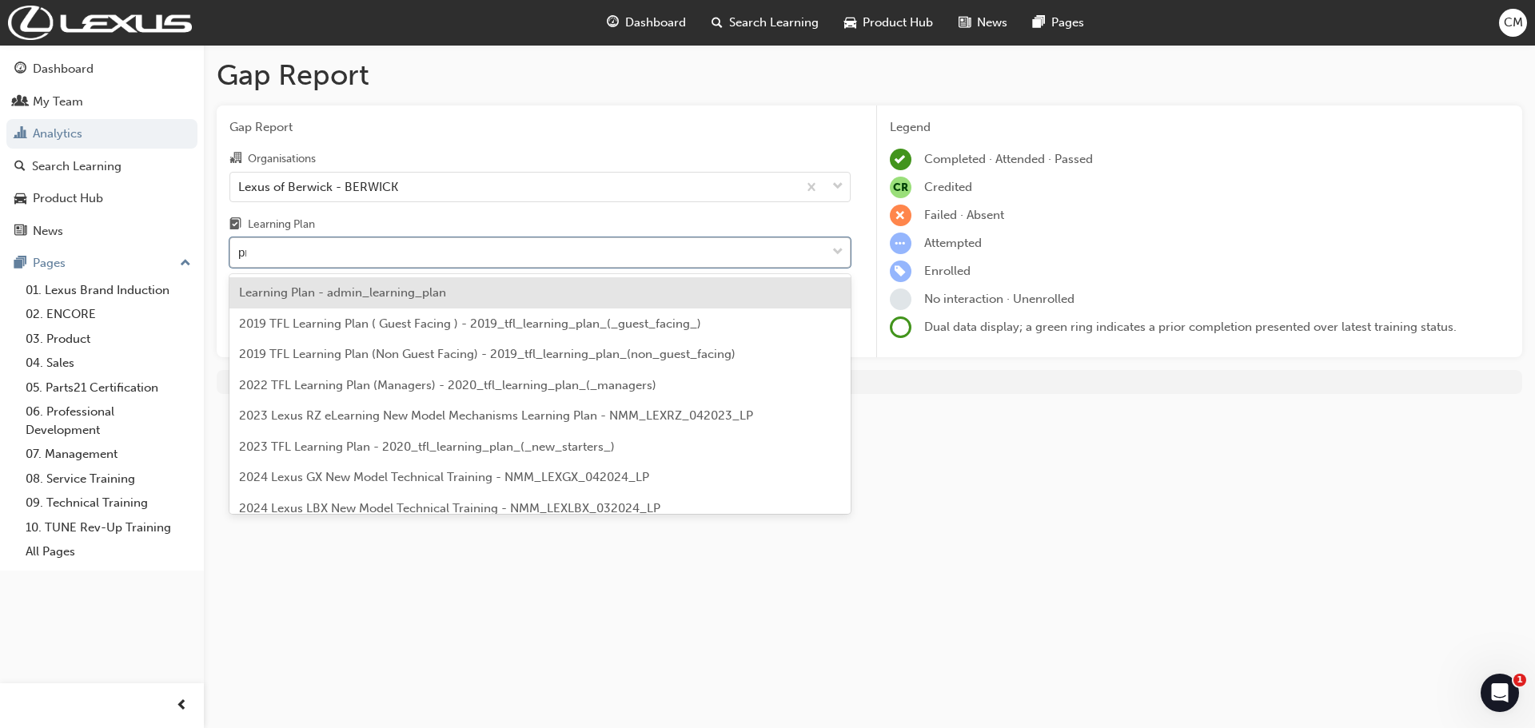
type input "prod"
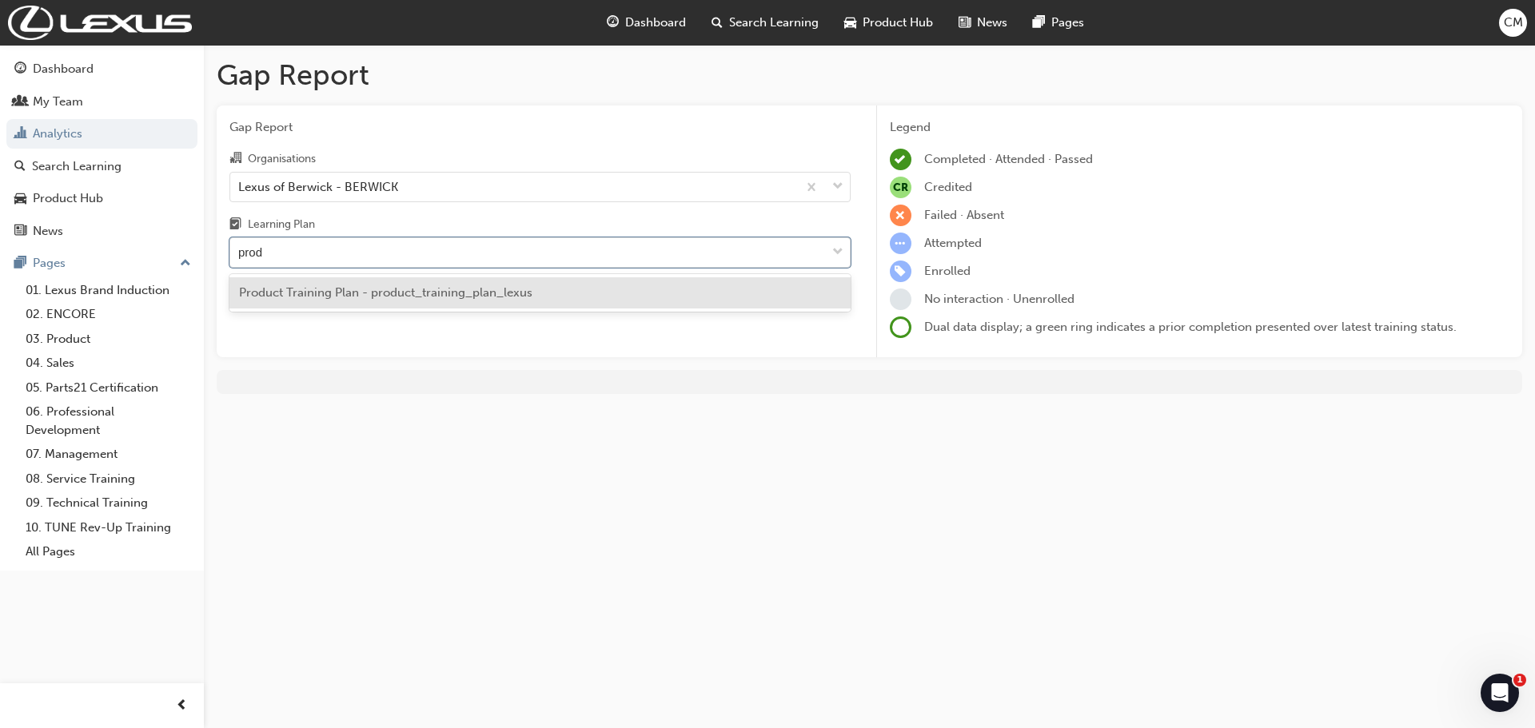
click at [372, 294] on span "Product Training Plan - product_training_plan_lexus" at bounding box center [385, 292] width 293 height 14
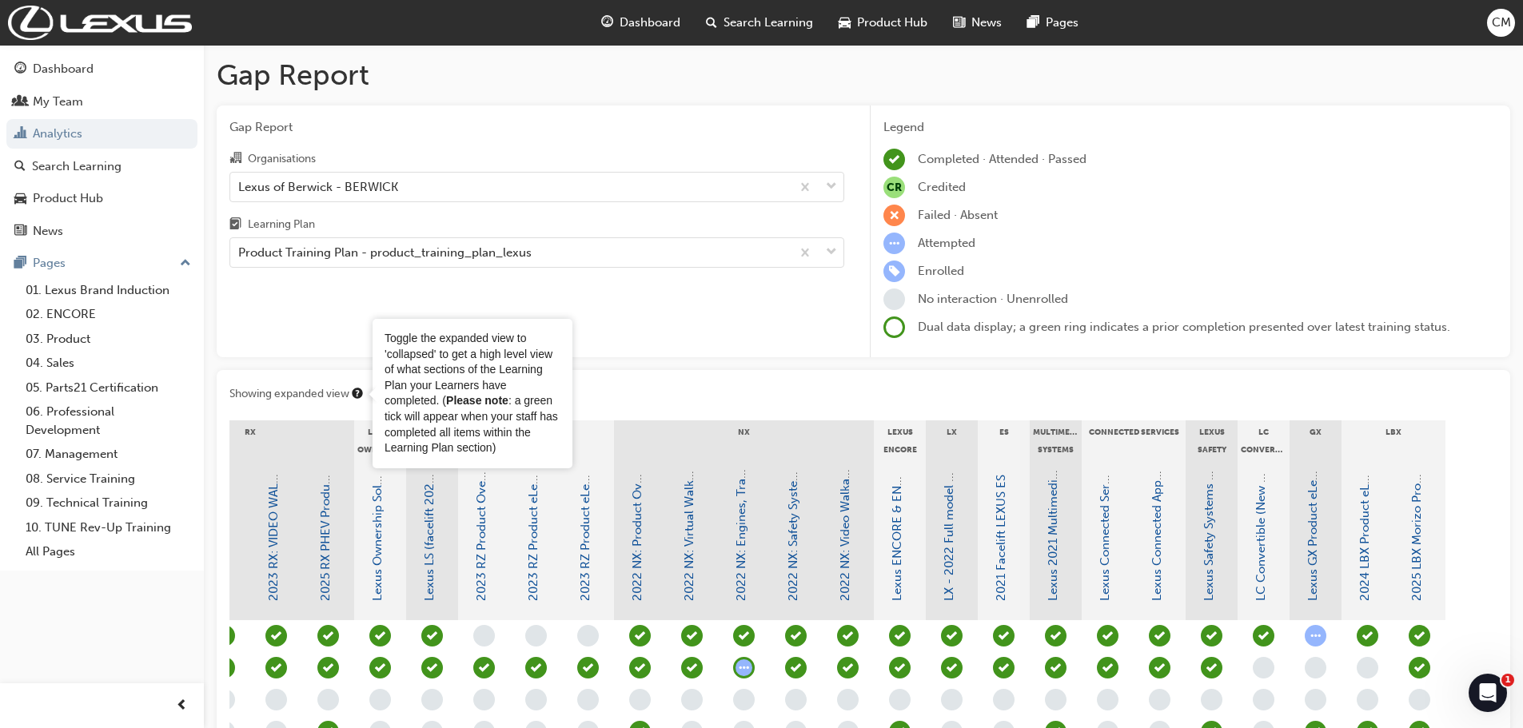
click at [393, 393] on div "Toggle the expanded view to 'collapsed' to get a high level view of what sectio…" at bounding box center [473, 394] width 176 height 126
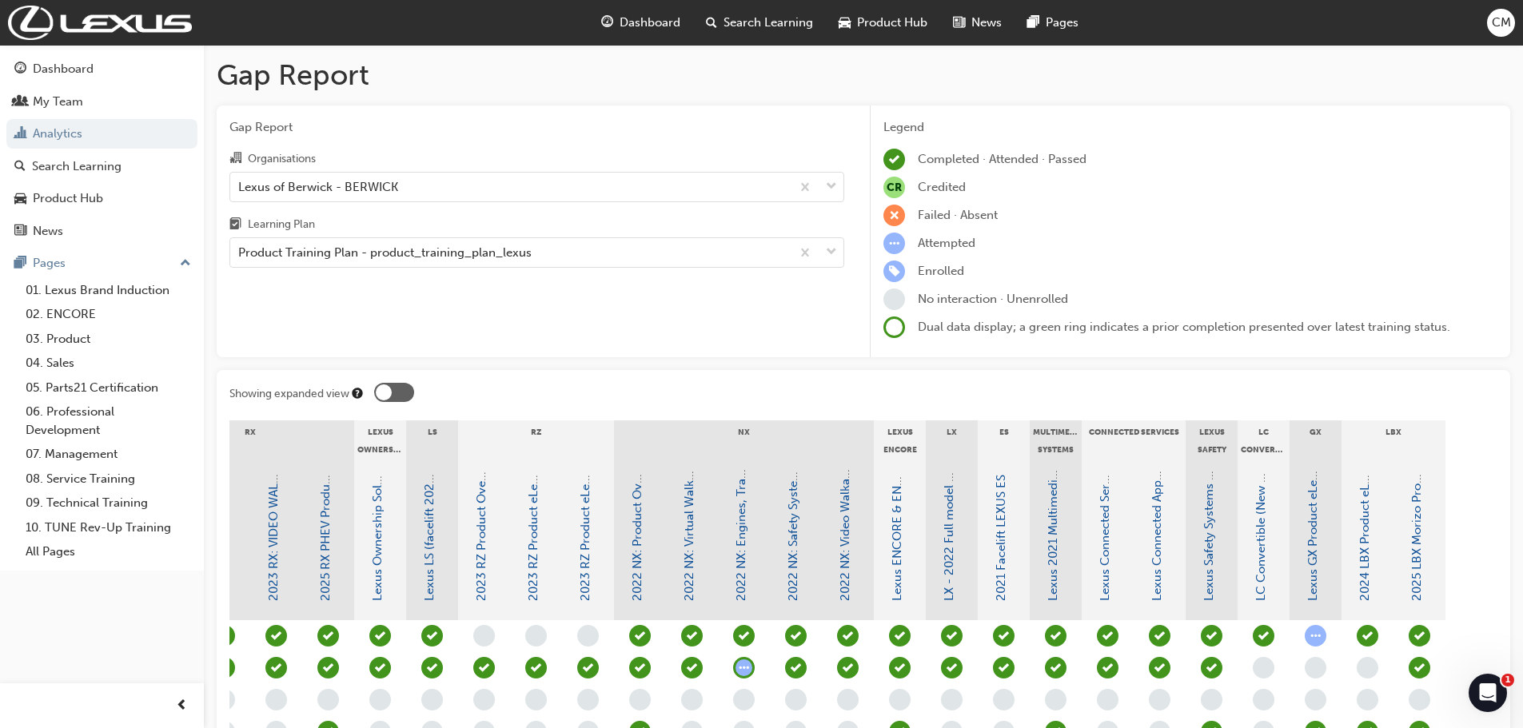
click at [385, 397] on div at bounding box center [384, 393] width 16 height 16
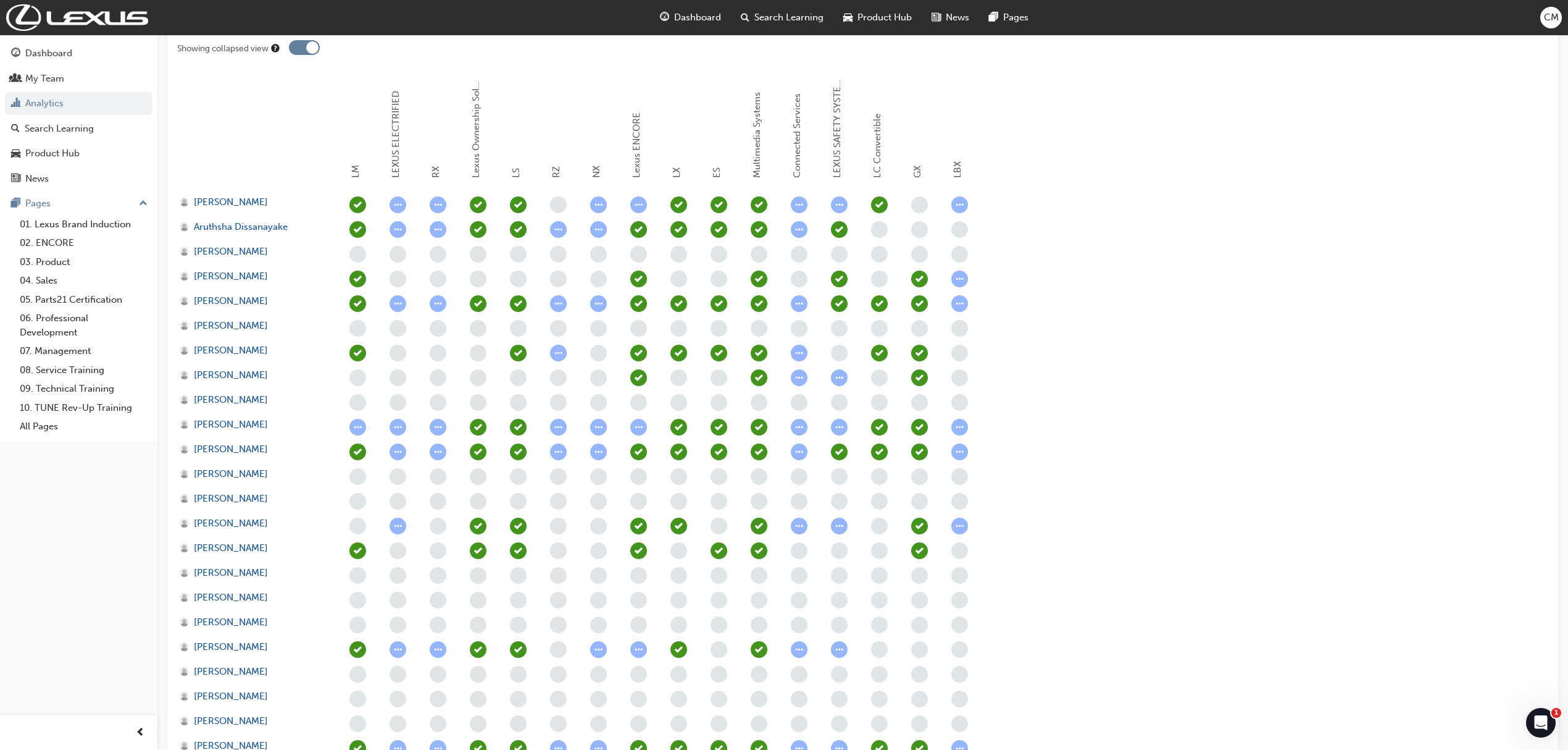
scroll to position [216, 0]
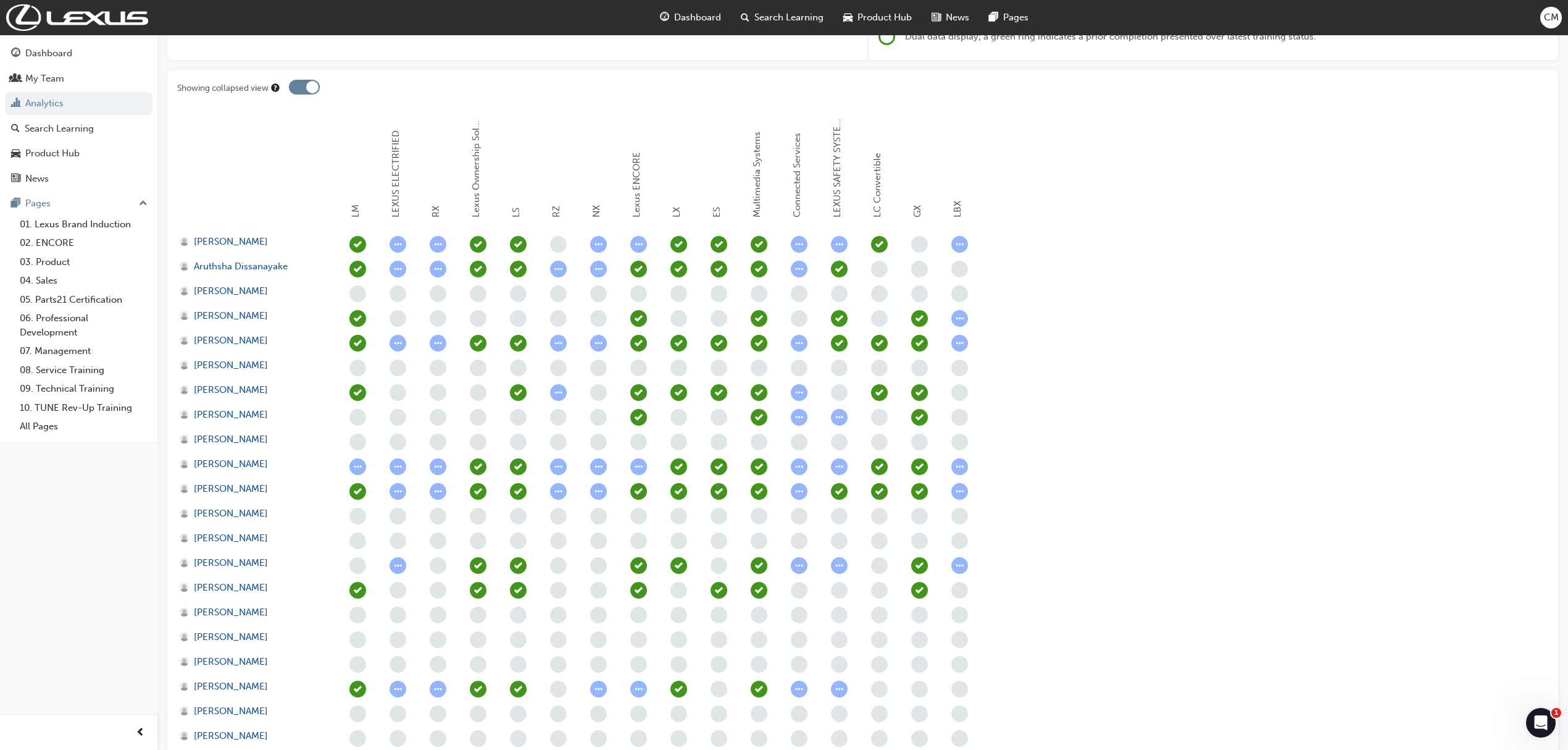
click at [309, 88] on div at bounding box center [313, 87] width 12 height 12
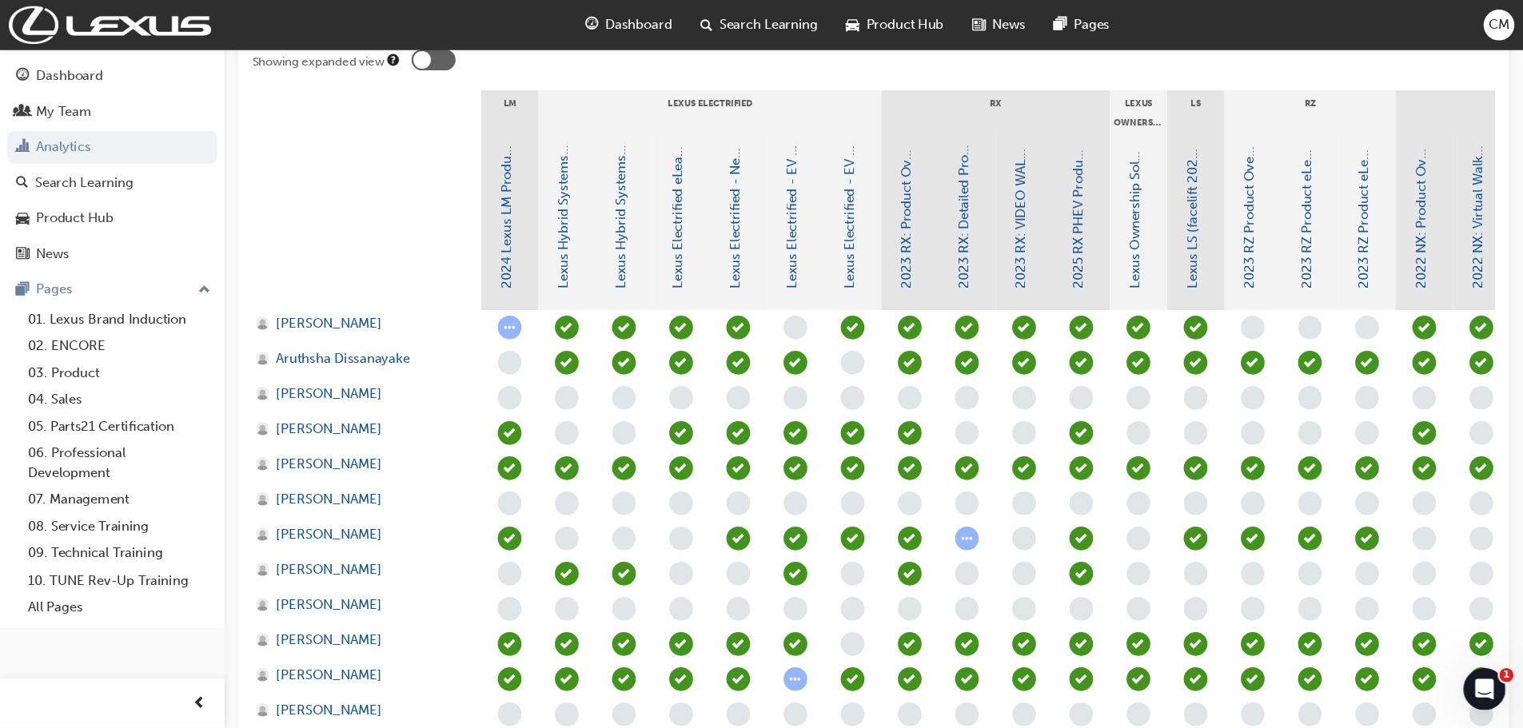
scroll to position [353, 0]
